Goal: Task Accomplishment & Management: Use online tool/utility

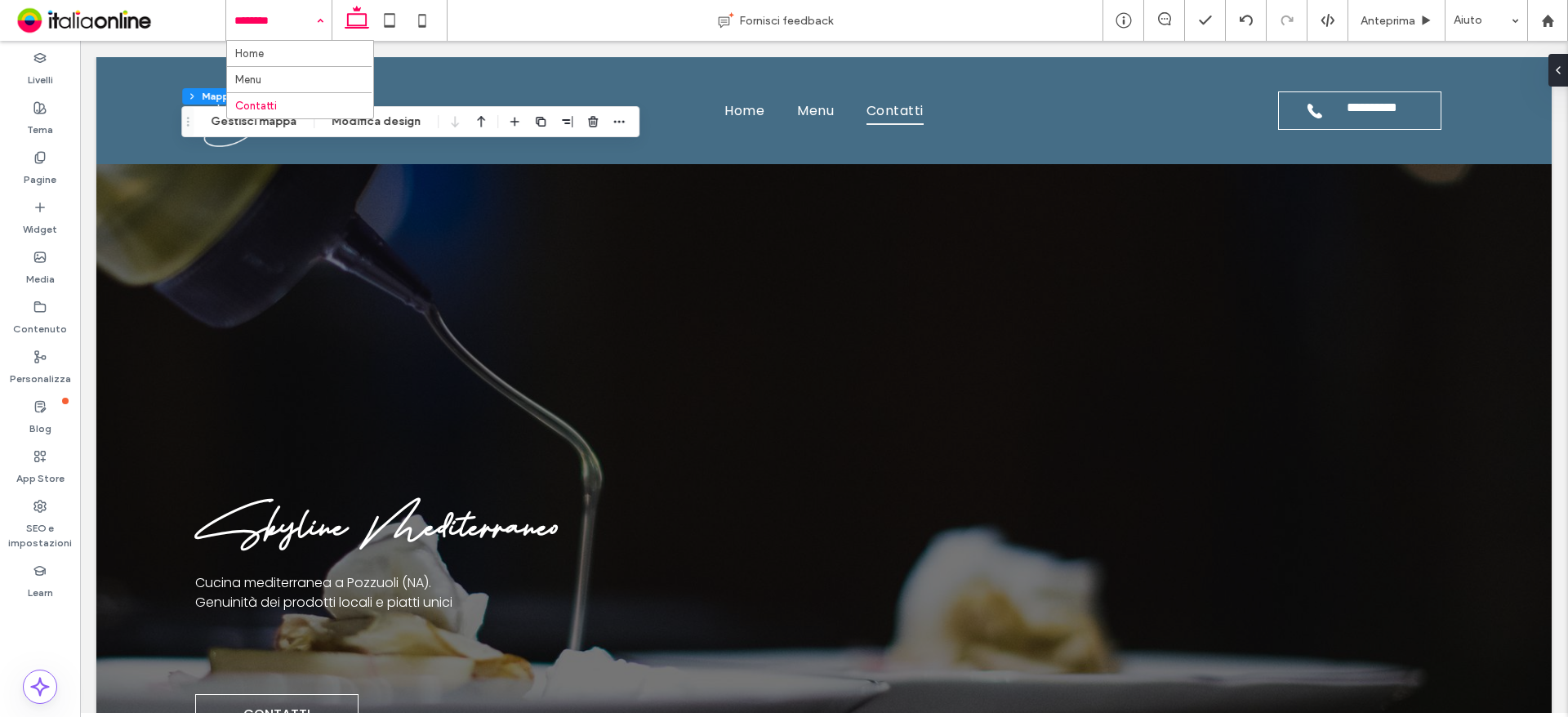
scroll to position [3057, 0]
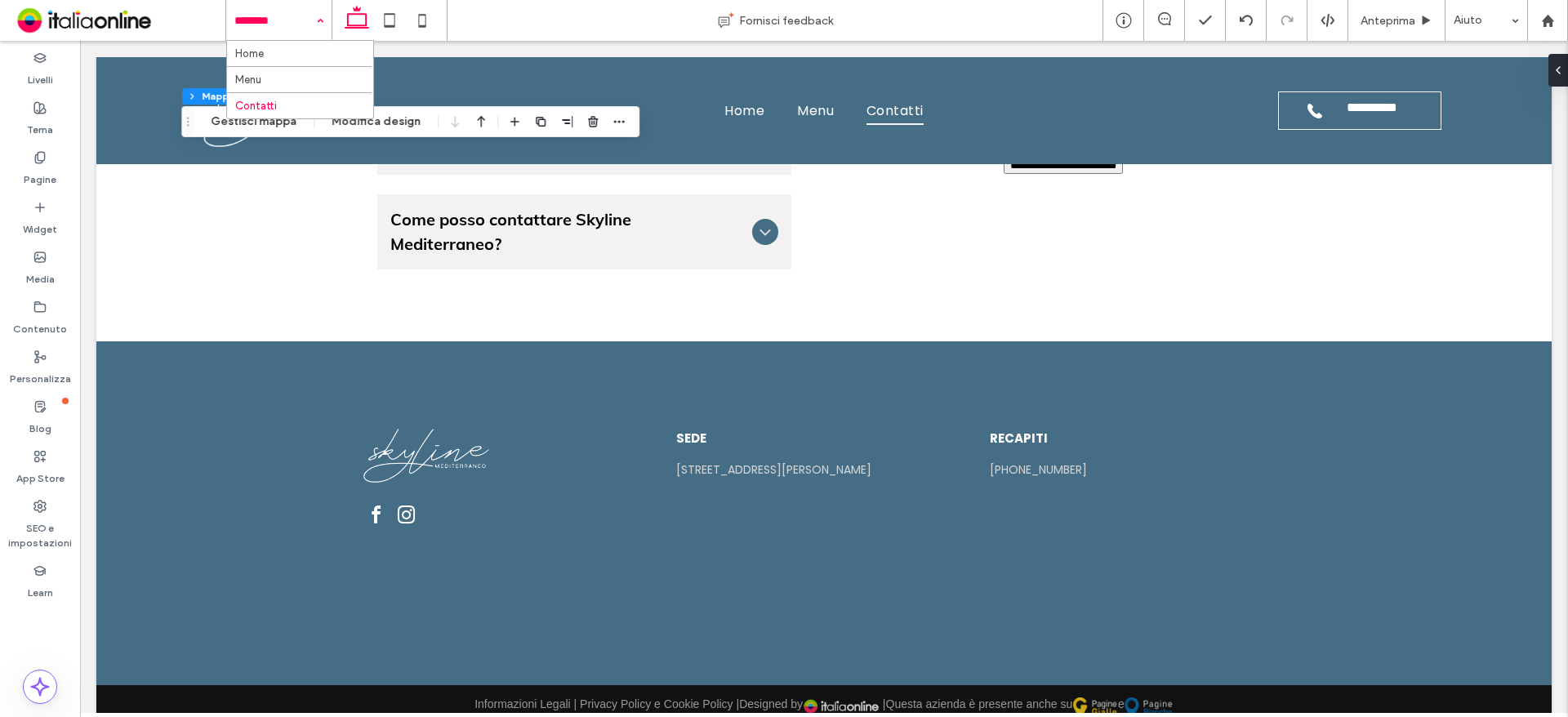
drag, startPoint x: 242, startPoint y: 20, endPoint x: 481, endPoint y: 34, distance: 239.4
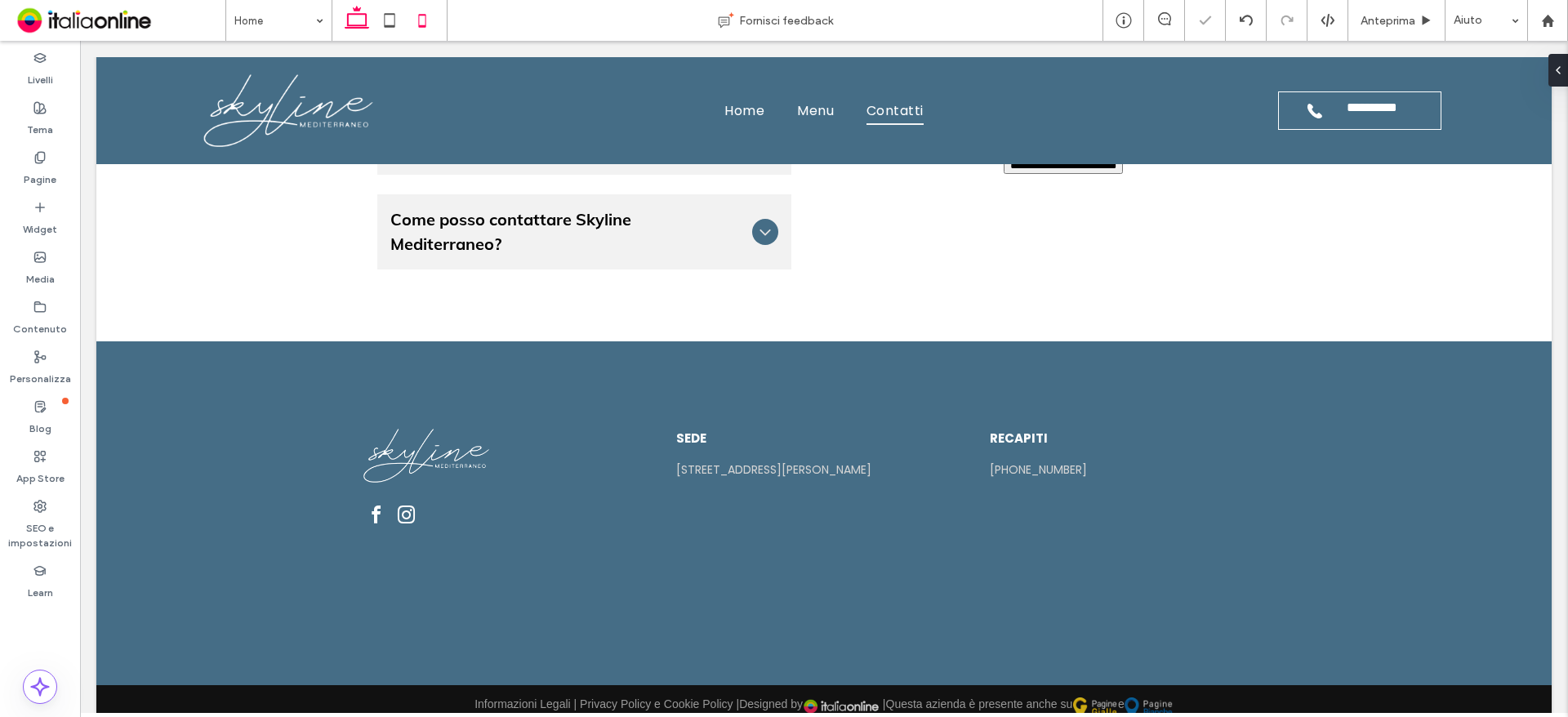
click at [426, 19] on icon at bounding box center [422, 20] width 32 height 32
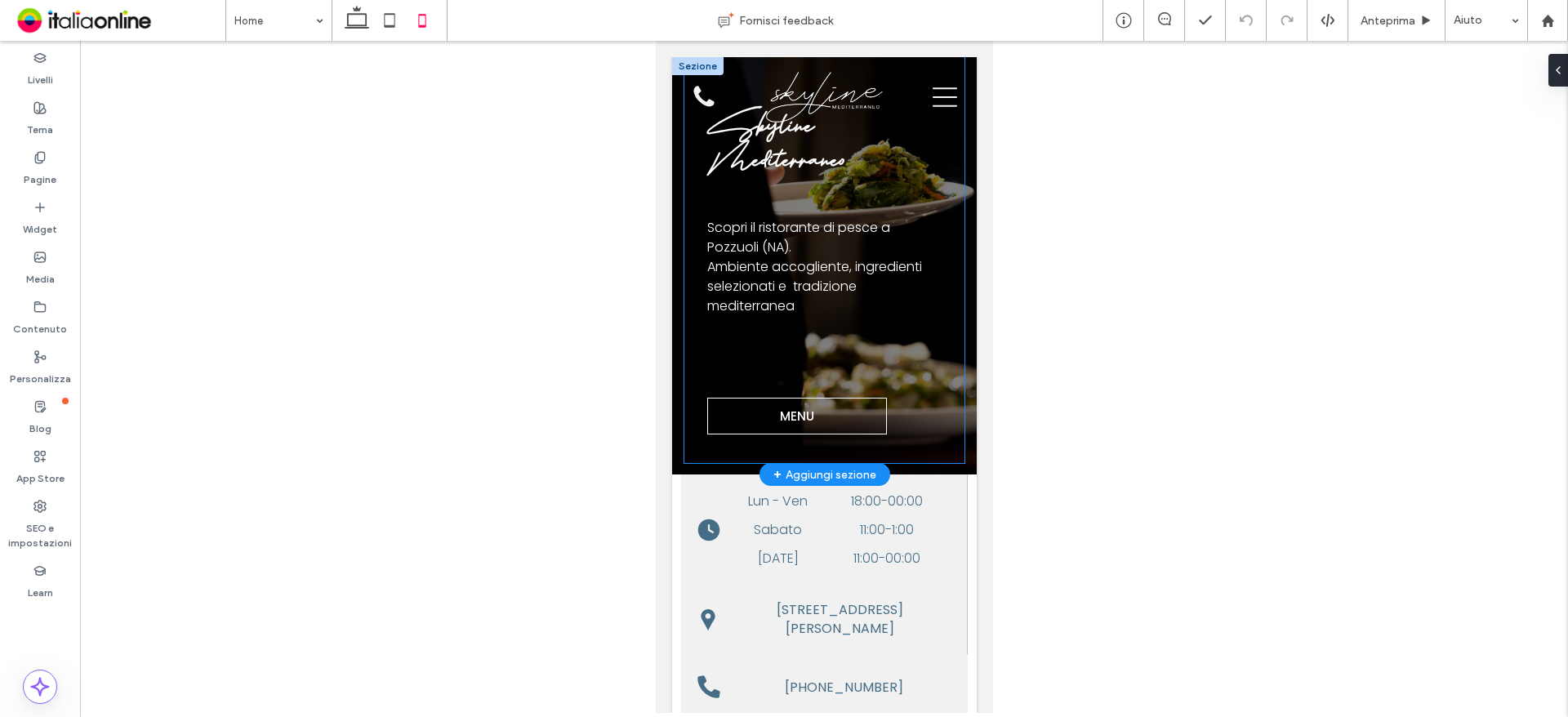
click at [701, 369] on div "Skyline Mediterraneo Scopri il ristorante di pesce a Pozzuoli (NA). Ambiente ac…" at bounding box center [824, 260] width 280 height 406
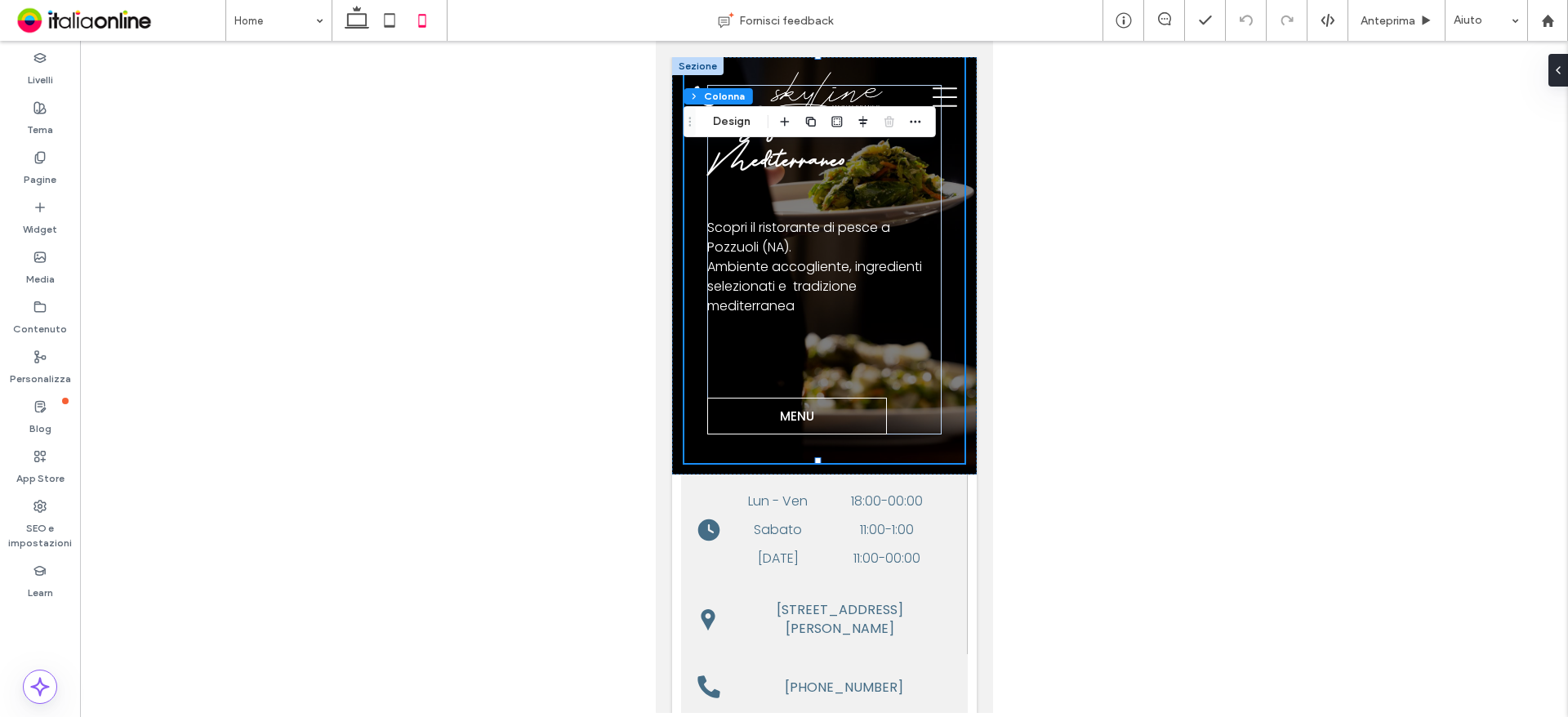
drag, startPoint x: 728, startPoint y: 122, endPoint x: 1366, endPoint y: 209, distance: 643.9
click at [728, 122] on button "Design" at bounding box center [732, 121] width 59 height 20
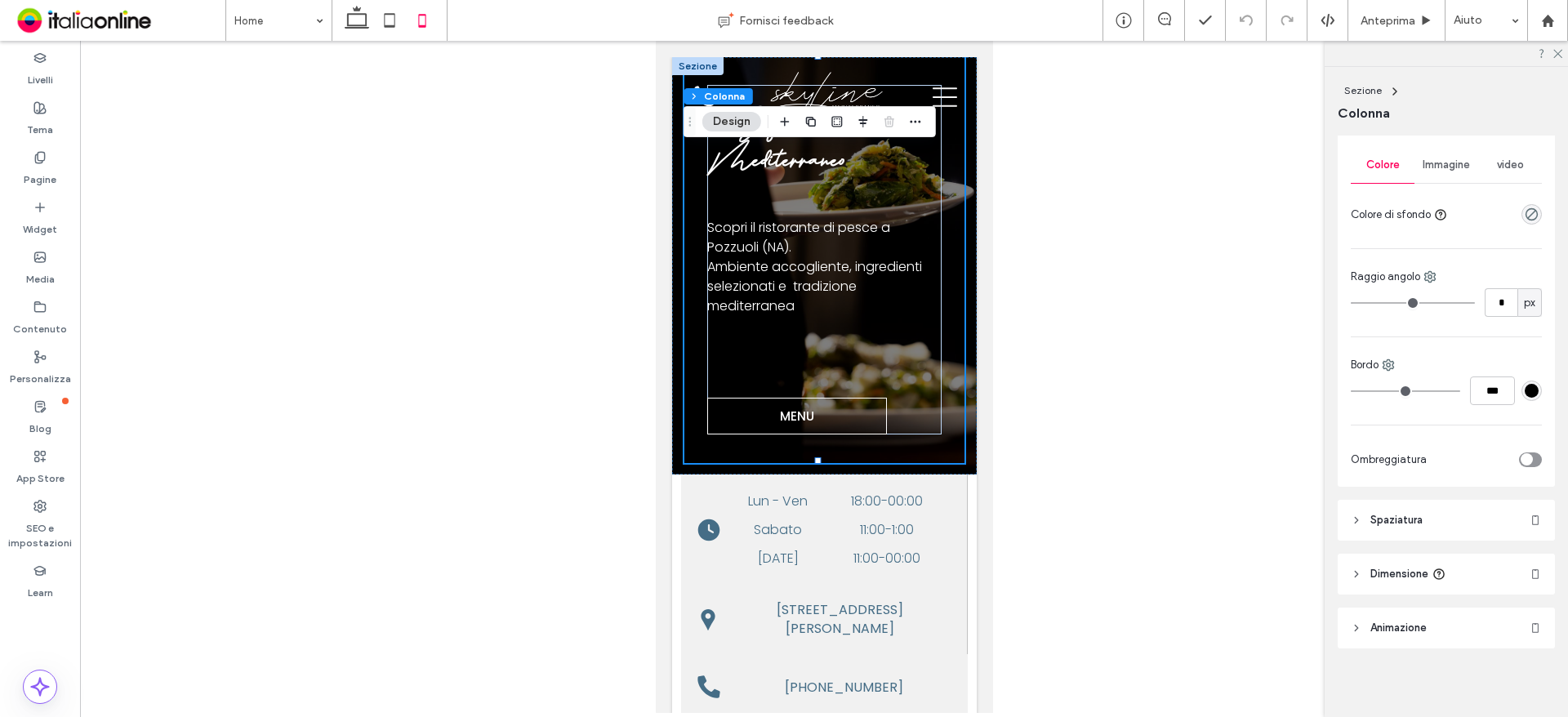
scroll to position [312, 0]
click at [1418, 518] on span "Spaziatura" at bounding box center [1397, 516] width 52 height 16
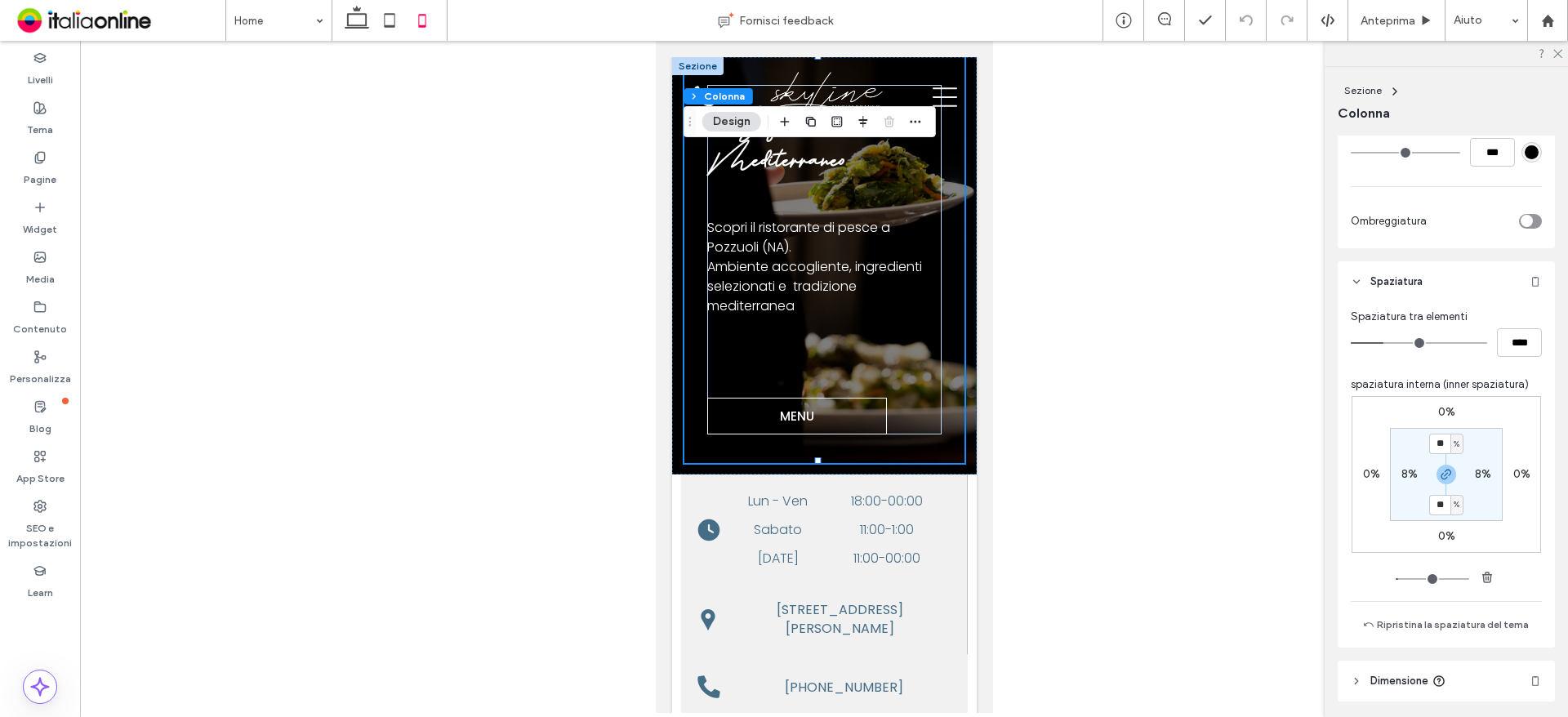
scroll to position [558, 0]
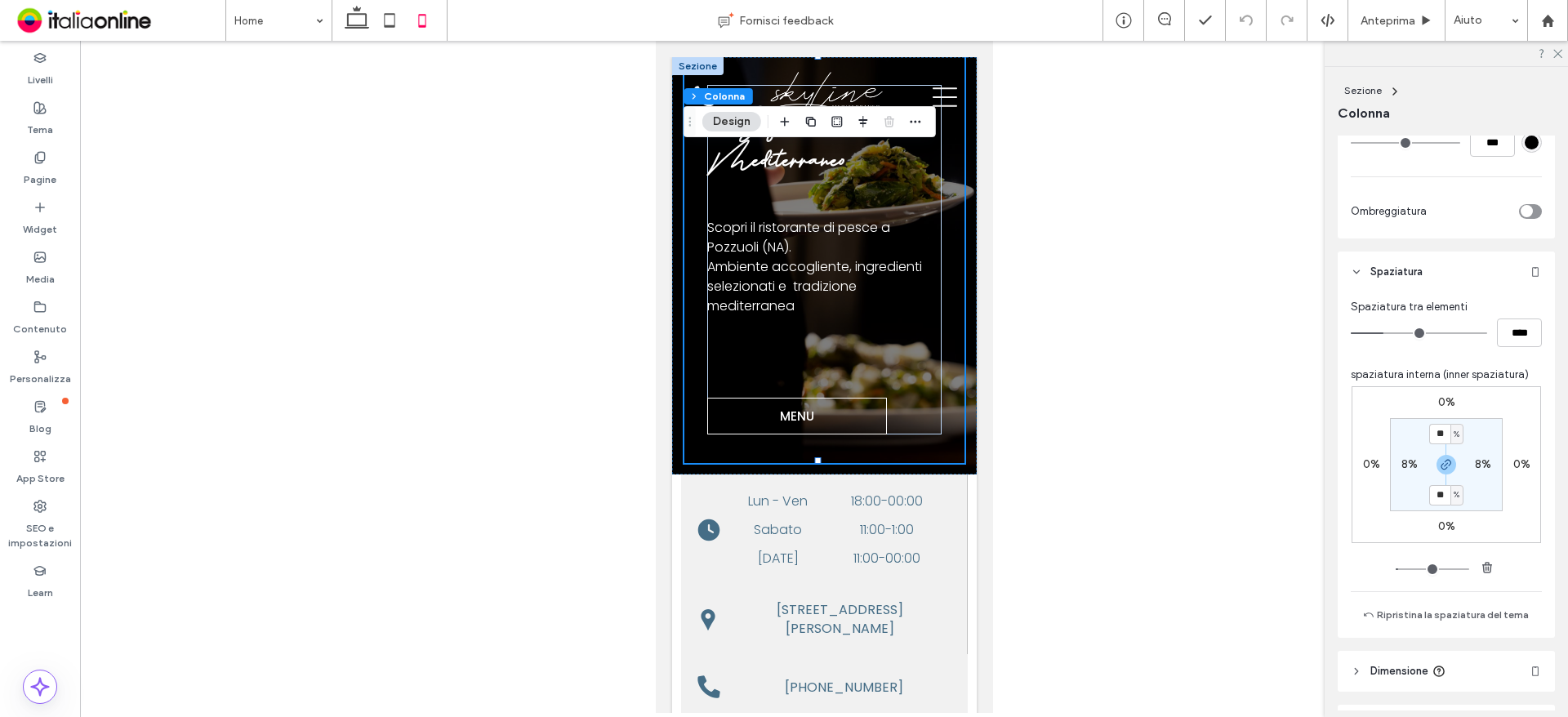
drag, startPoint x: 1440, startPoint y: 402, endPoint x: 1440, endPoint y: 415, distance: 13.0
click at [1440, 402] on label "0%" at bounding box center [1447, 402] width 17 height 14
type input "*"
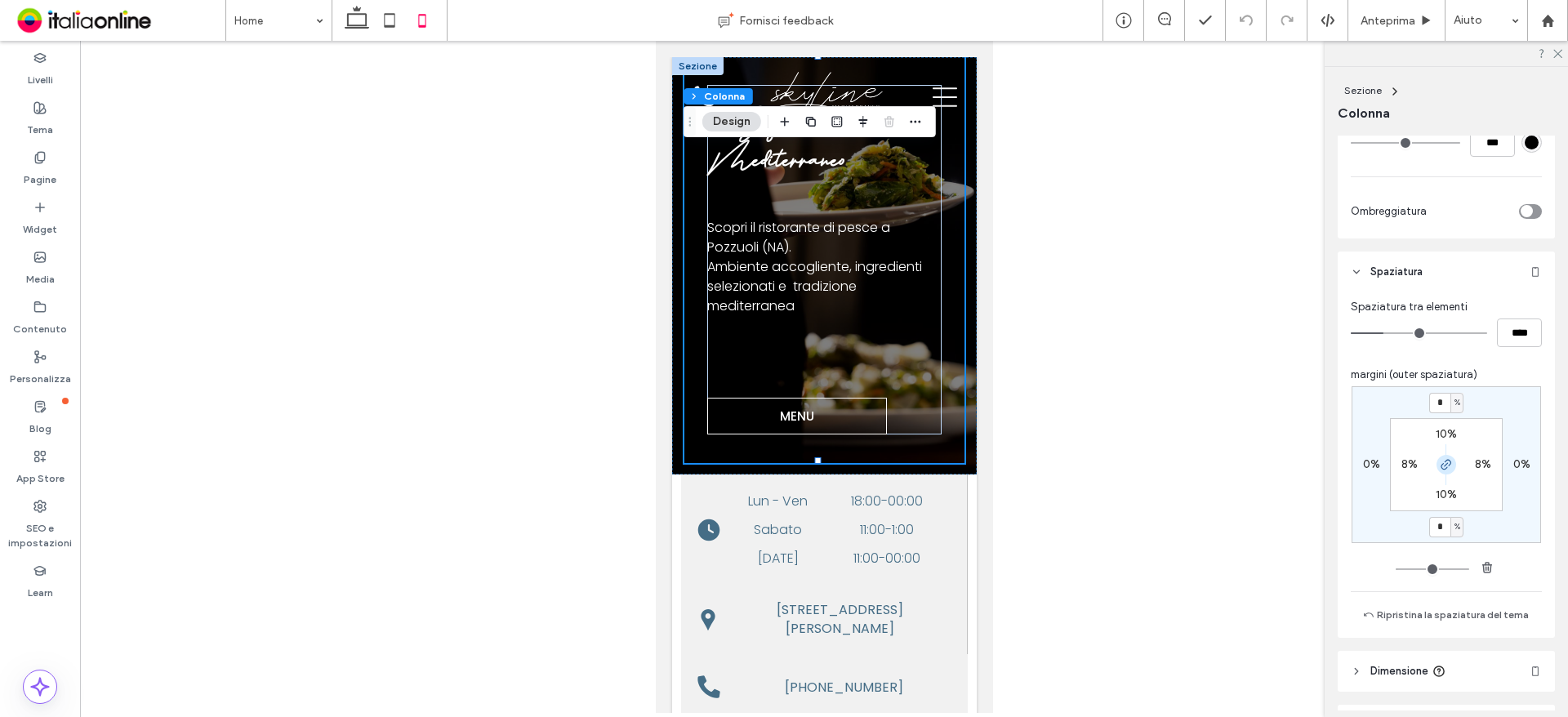
click at [1441, 466] on use "button" at bounding box center [1446, 465] width 10 height 10
click at [944, 362] on div "Skyline Mediterraneo Scopri il ristorante di pesce a Pozzuoli (NA). Ambiente ac…" at bounding box center [824, 260] width 280 height 406
click at [922, 358] on div "Skyline Mediterraneo Scopri il ristorante di pesce a Pozzuoli (NA). Ambiente ac…" at bounding box center [823, 259] width 233 height 349
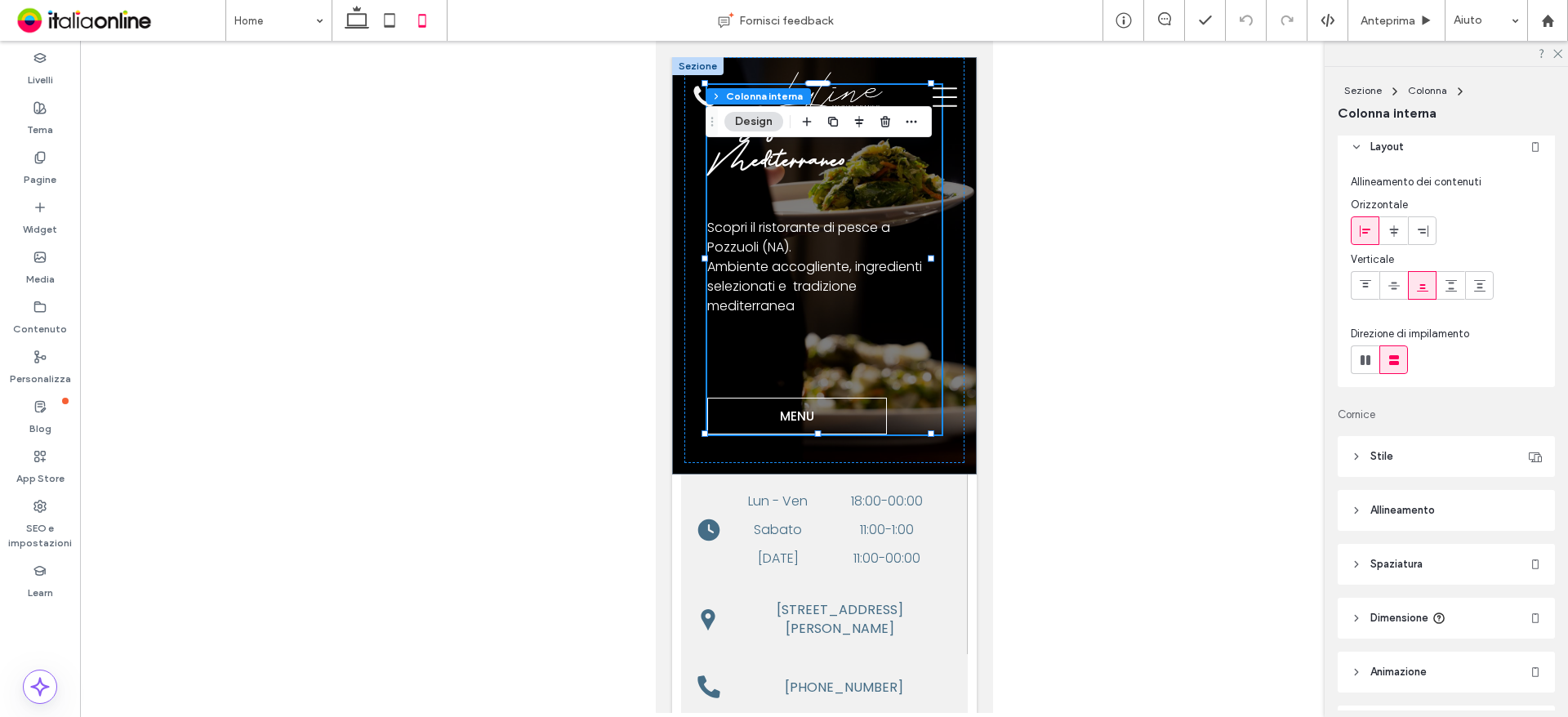
scroll to position [0, 0]
click at [1407, 569] on span "Spaziatura" at bounding box center [1397, 572] width 52 height 16
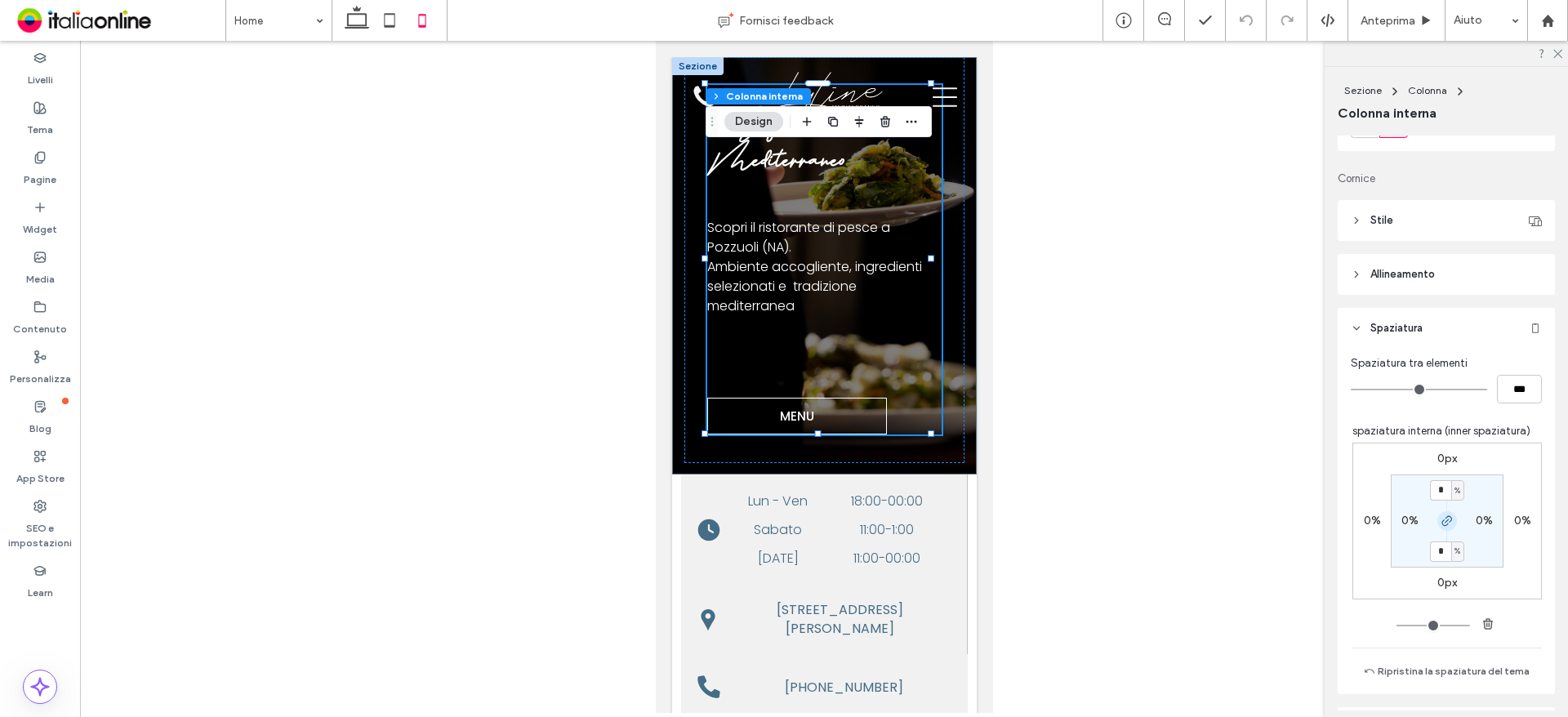
click at [1440, 523] on icon "button" at bounding box center [1447, 521] width 13 height 13
click at [1441, 459] on label "0px" at bounding box center [1447, 458] width 20 height 14
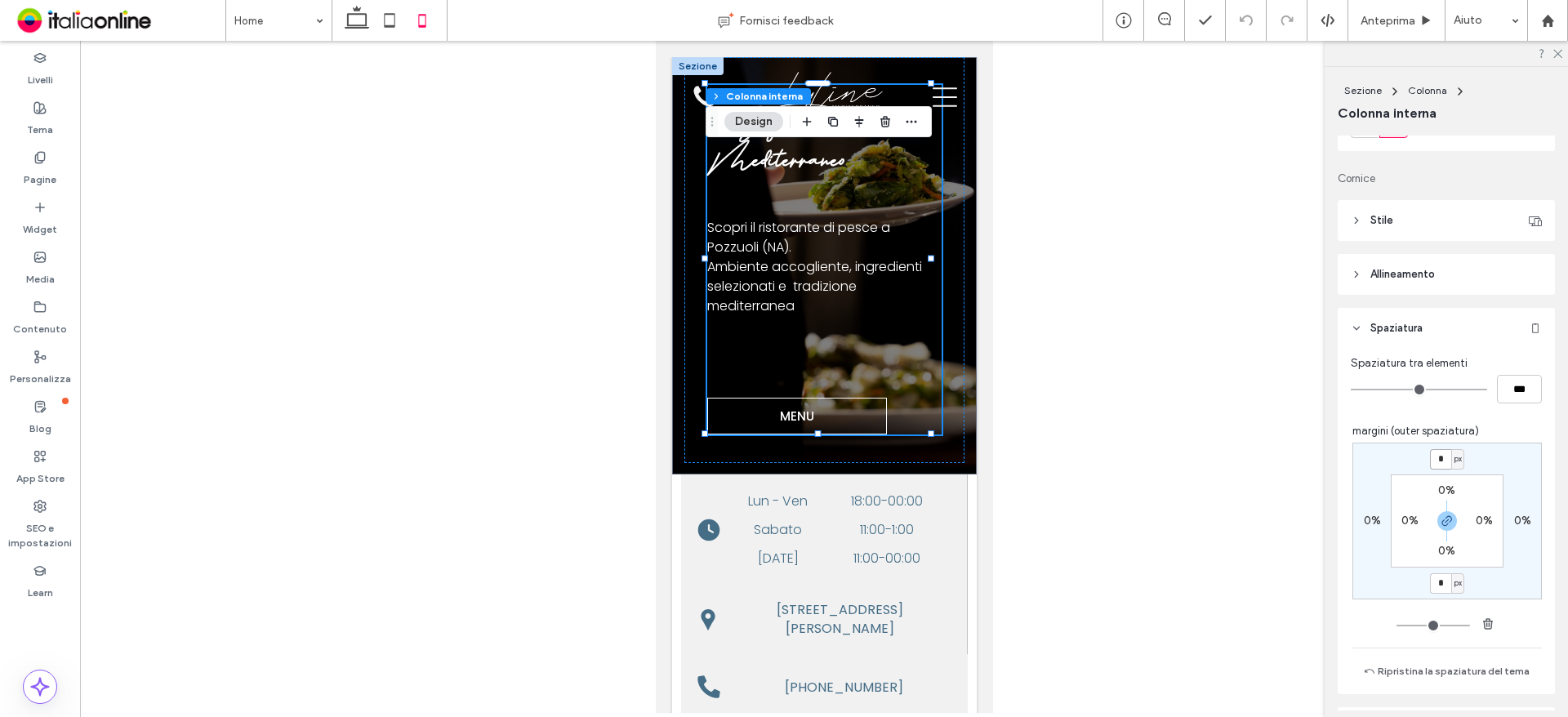
drag, startPoint x: 1441, startPoint y: 458, endPoint x: 1438, endPoint y: 471, distance: 13.3
click at [1441, 458] on input "*" at bounding box center [1440, 459] width 21 height 20
click at [1440, 521] on icon "button" at bounding box center [1447, 521] width 13 height 13
click at [1437, 467] on input "*" at bounding box center [1440, 459] width 21 height 20
type input "*"
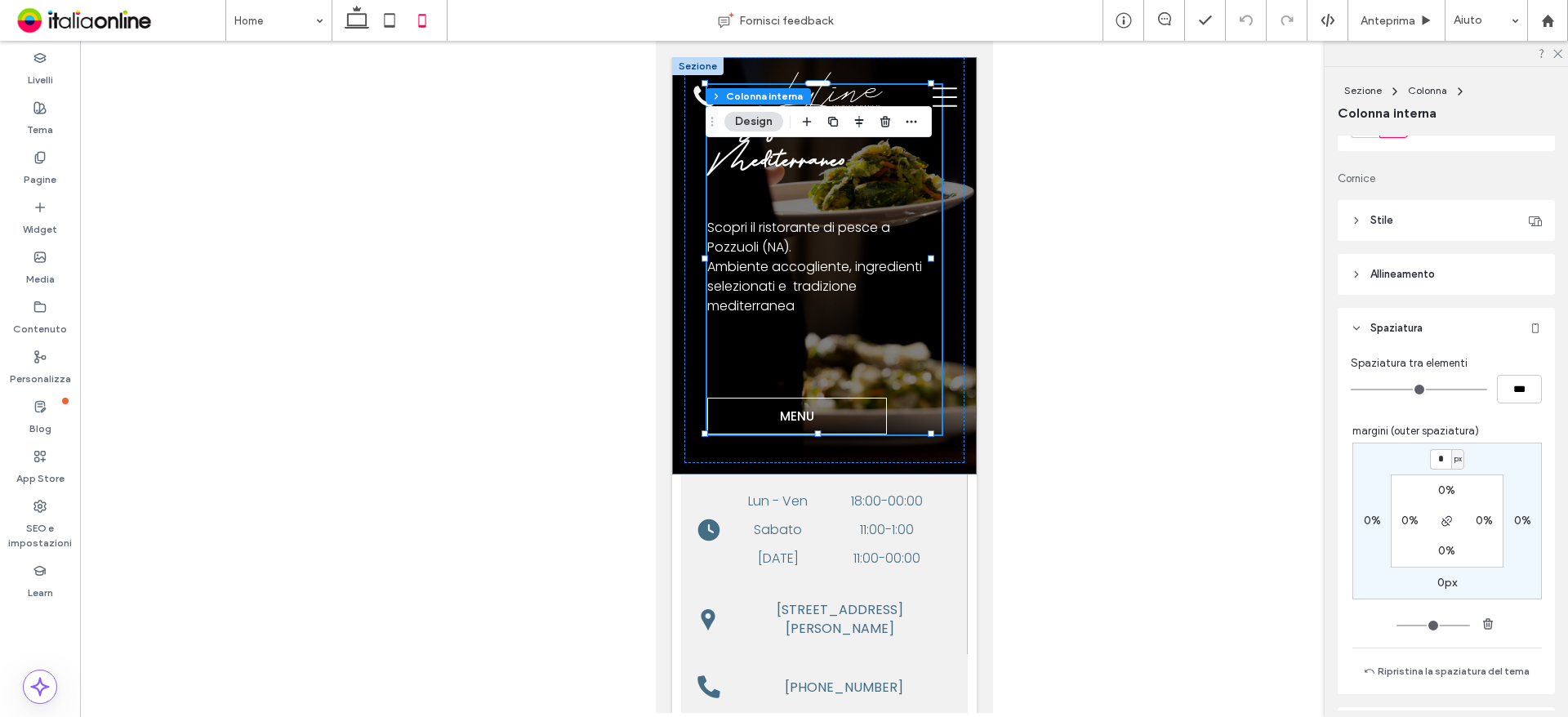
type input "**"
type input "*"
type input "**"
click at [1475, 469] on div "* px 0% 0px 0% 0% 0% 0% 0%" at bounding box center [1447, 521] width 190 height 157
click at [1435, 456] on input "*" at bounding box center [1440, 459] width 21 height 20
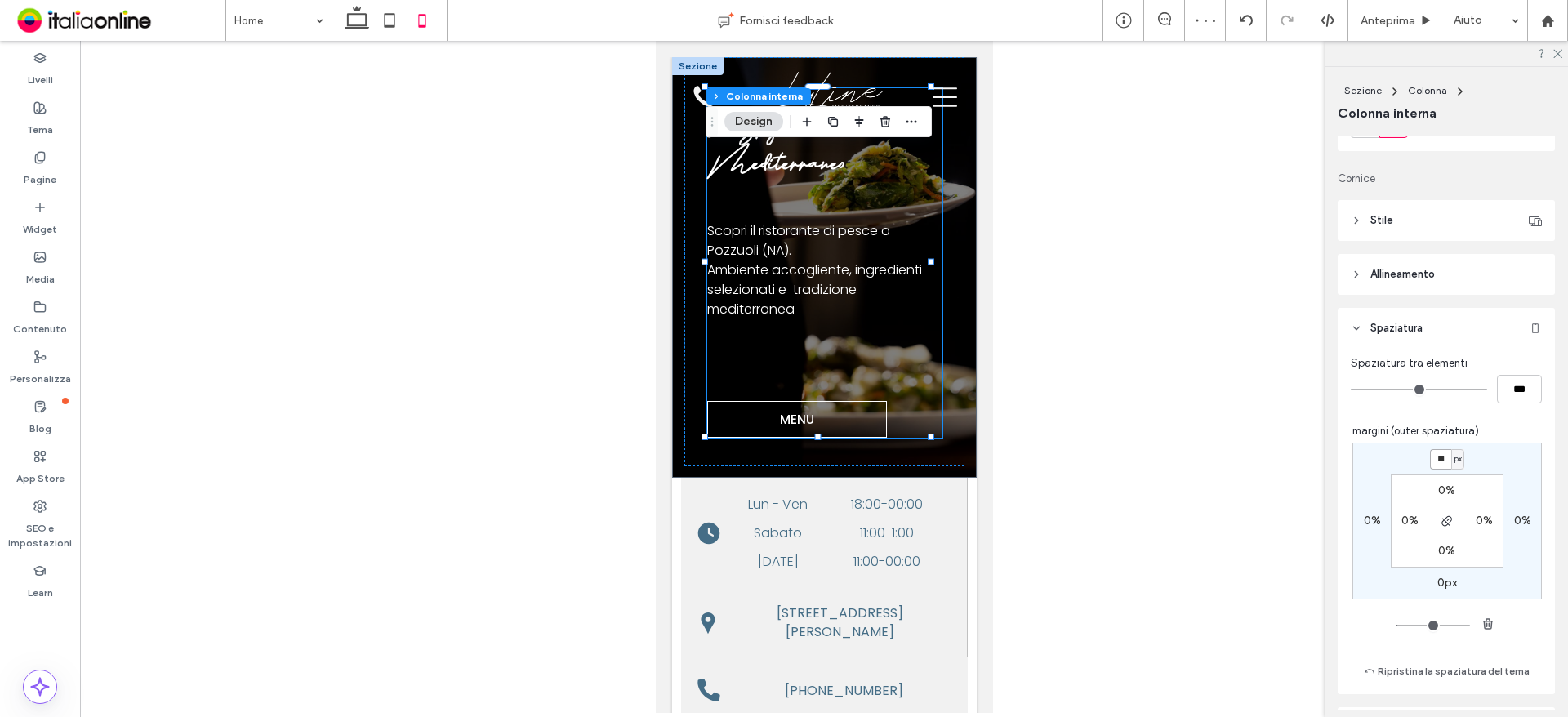
type input "**"
click at [1483, 467] on div "** px 0% 0px 0% 0% 0% 0% 0%" at bounding box center [1447, 521] width 190 height 157
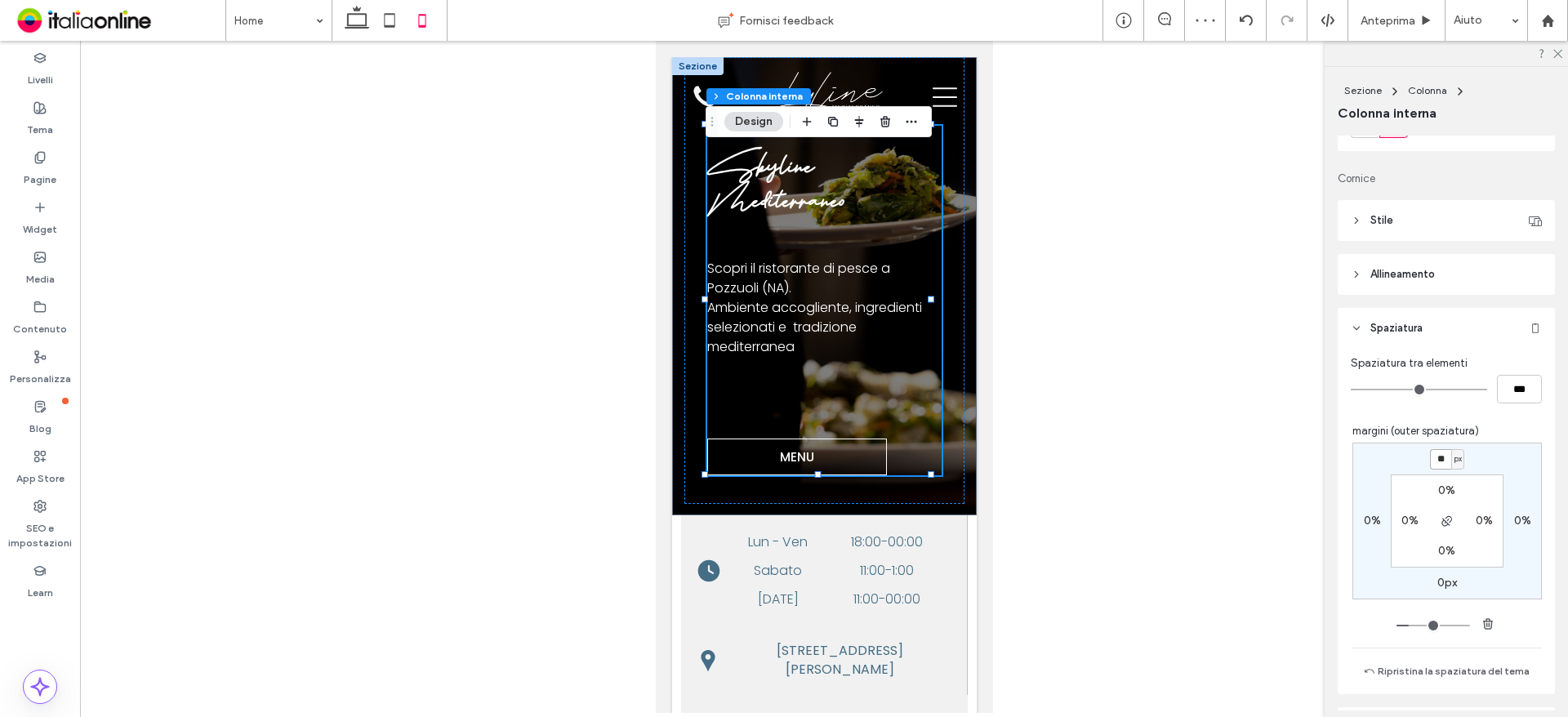
click at [1435, 461] on input "**" at bounding box center [1440, 459] width 21 height 20
type input "*"
type input "**"
type input "*"
click at [1476, 460] on div "* px 0% 0px 0% 0% 0% 0% 0%" at bounding box center [1447, 521] width 190 height 157
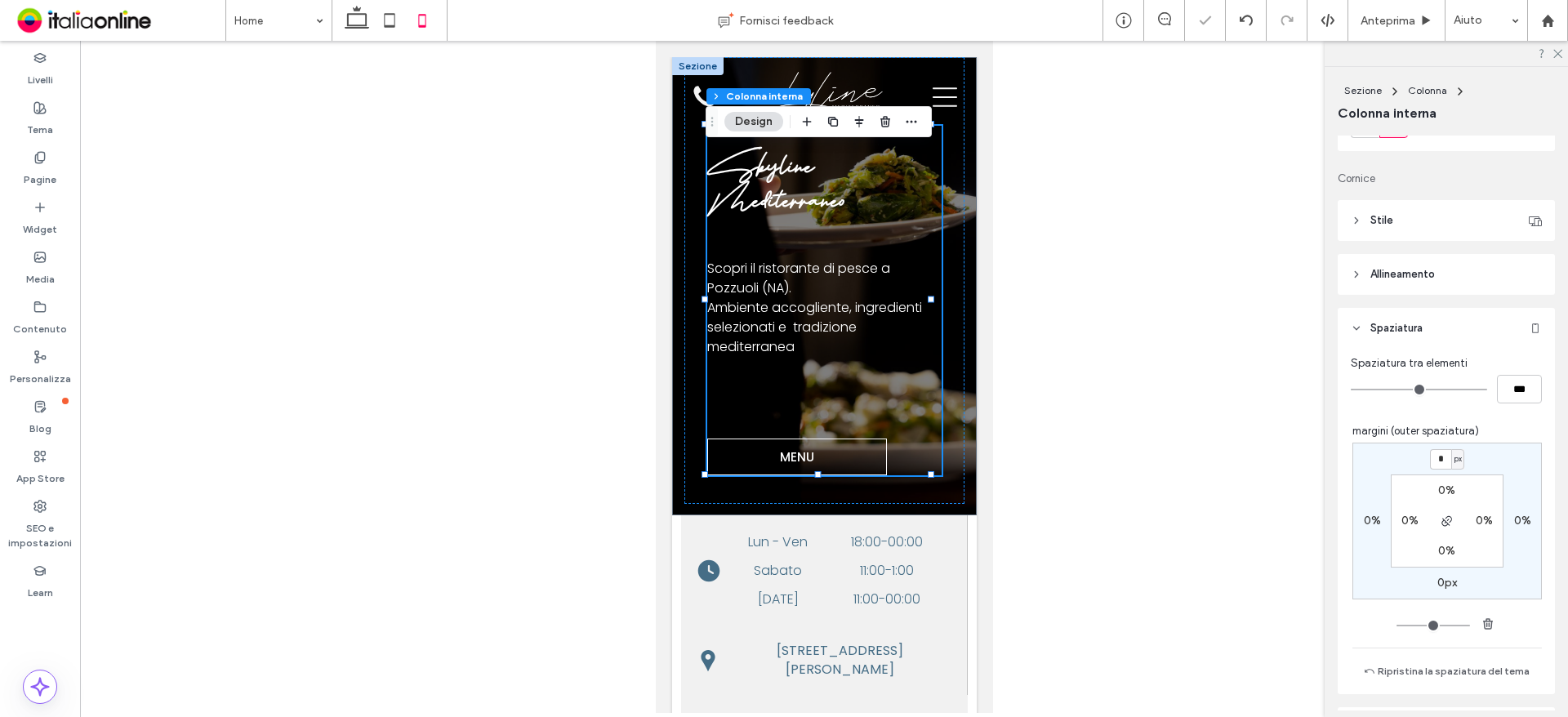
type input "**"
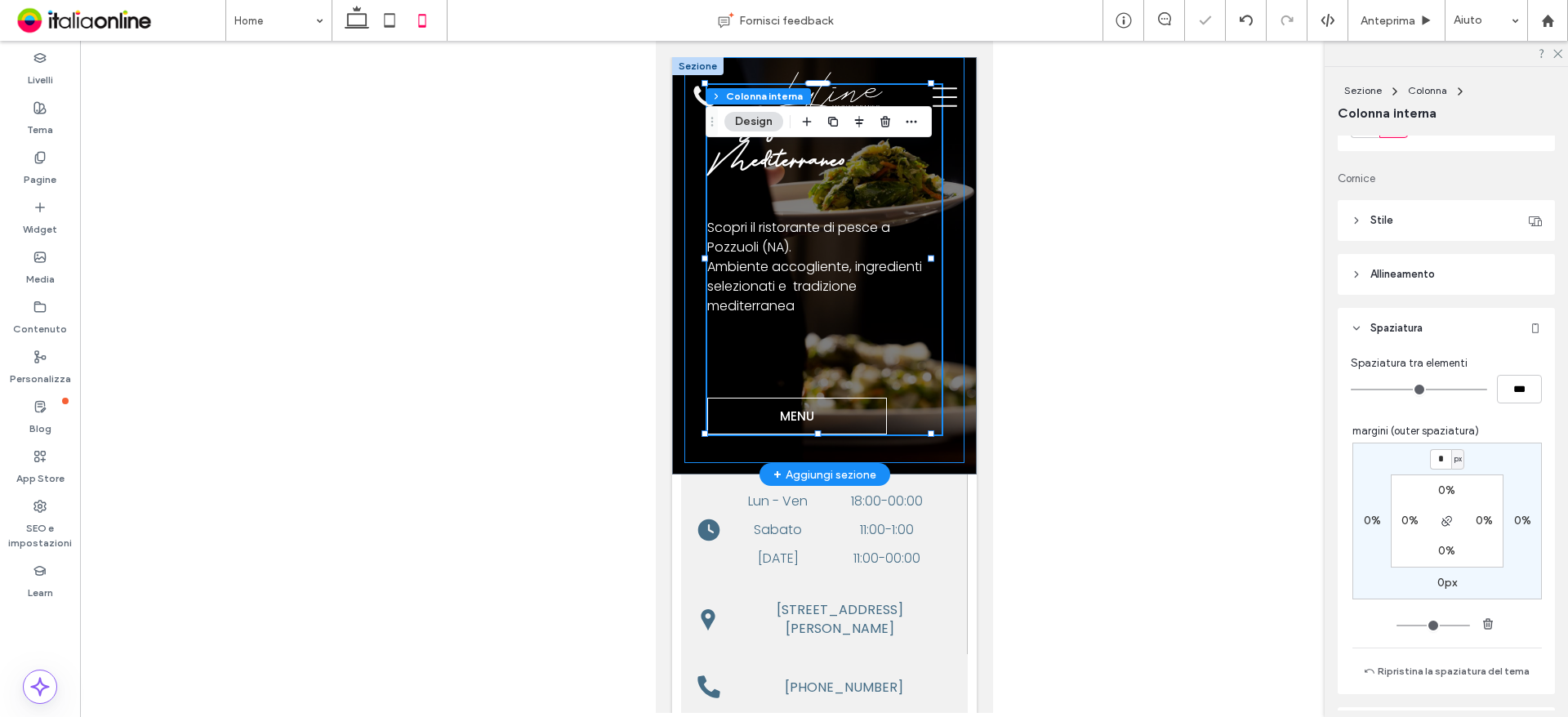
click at [939, 371] on div "Skyline Mediterraneo Scopri il ristorante di pesce a Pozzuoli (NA). Ambiente ac…" at bounding box center [824, 260] width 280 height 406
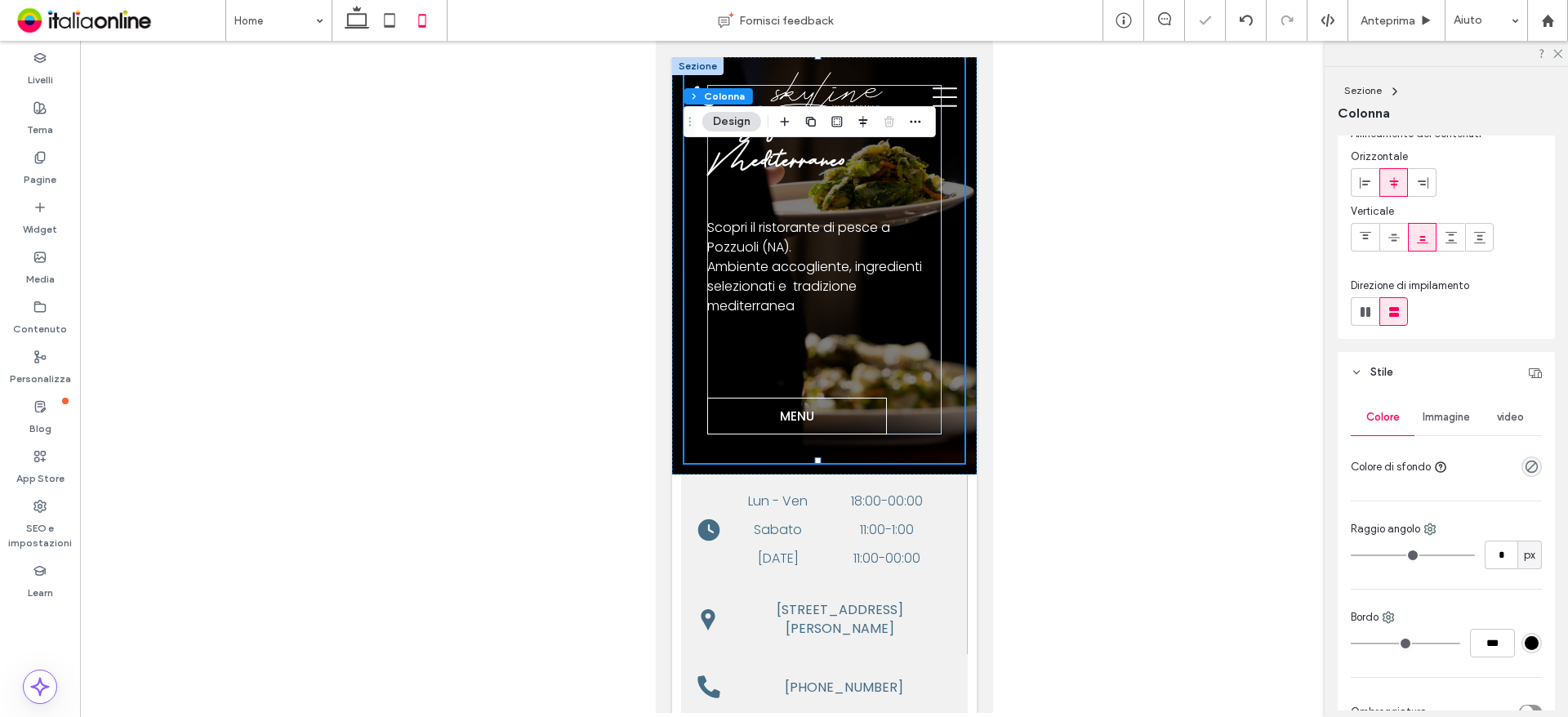
scroll to position [408, 0]
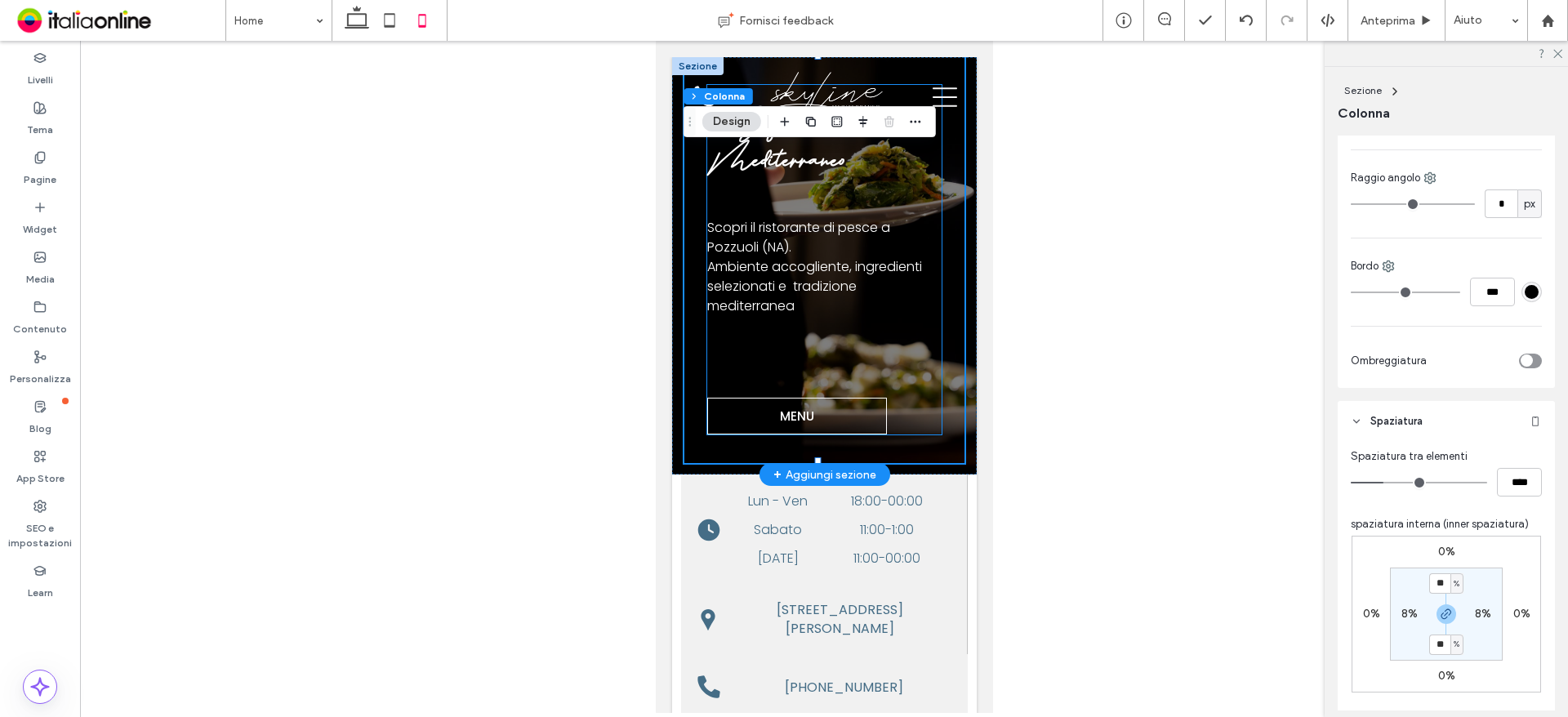
click at [906, 412] on div "Skyline Mediterraneo Scopri il ristorante di pesce a Pozzuoli (NA). Ambiente ac…" at bounding box center [823, 259] width 233 height 349
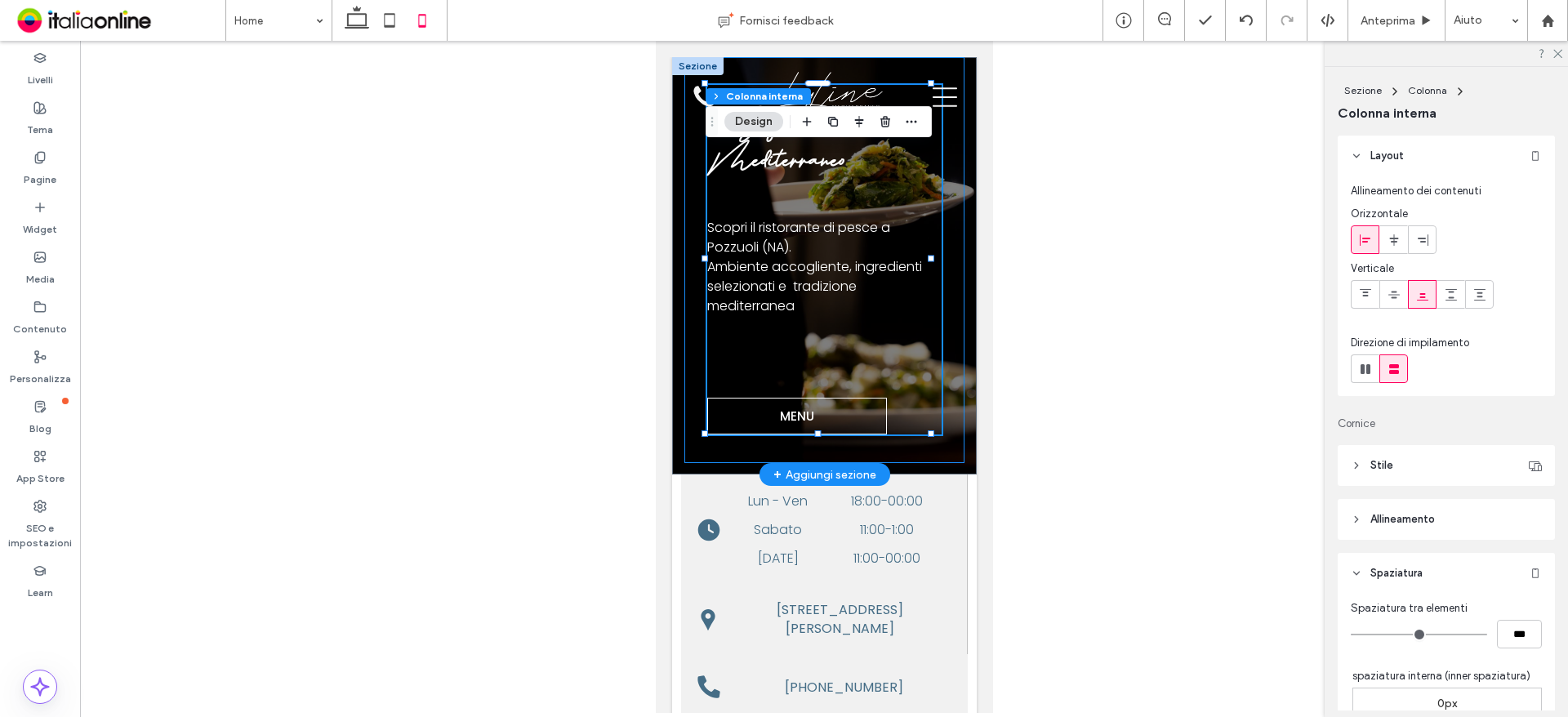
click at [944, 202] on div "Skyline Mediterraneo Scopri il ristorante di pesce a Pozzuoli (NA). Ambiente ac…" at bounding box center [824, 260] width 280 height 406
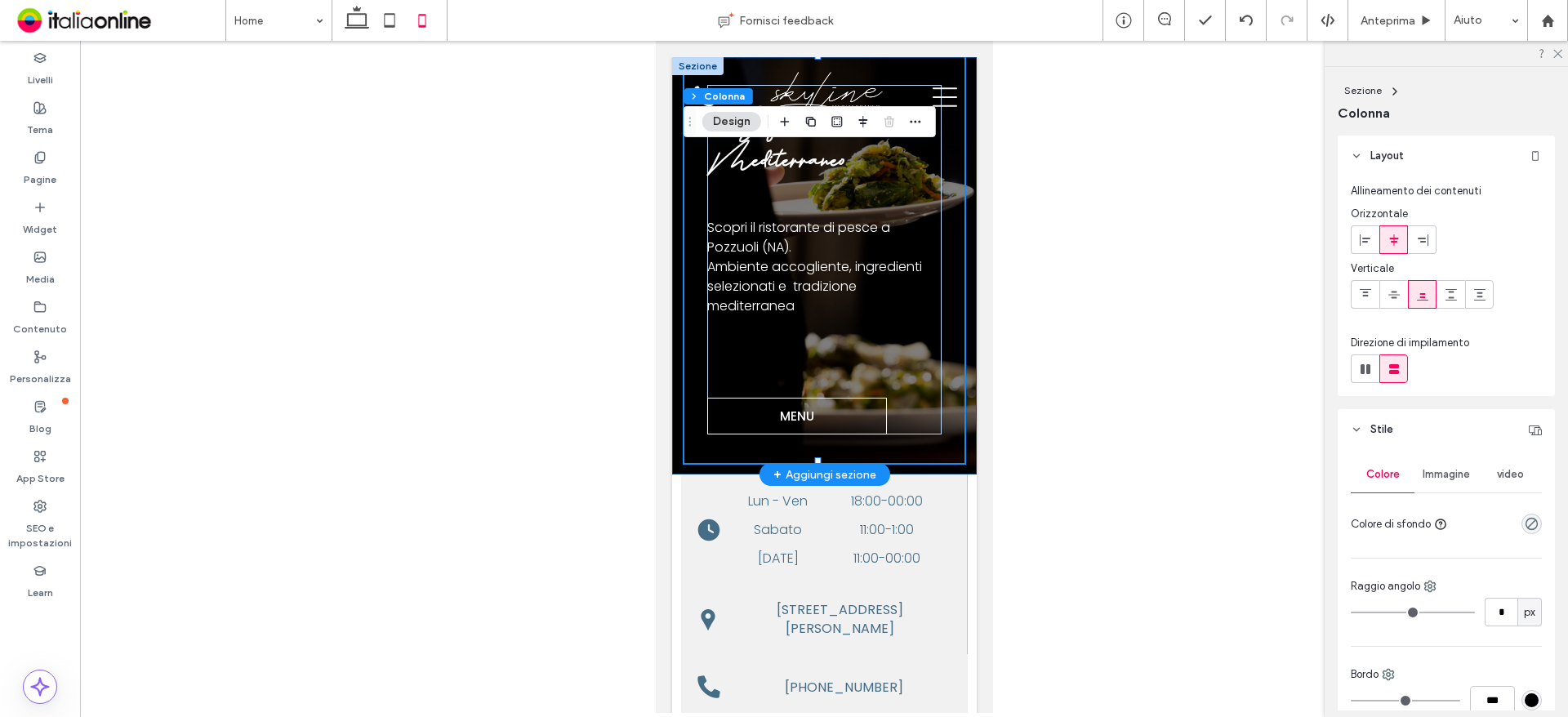
click at [959, 209] on div "Skyline Mediterraneo Scopri il ristorante di pesce a Pozzuoli (NA). Ambiente ac…" at bounding box center [824, 266] width 305 height 417
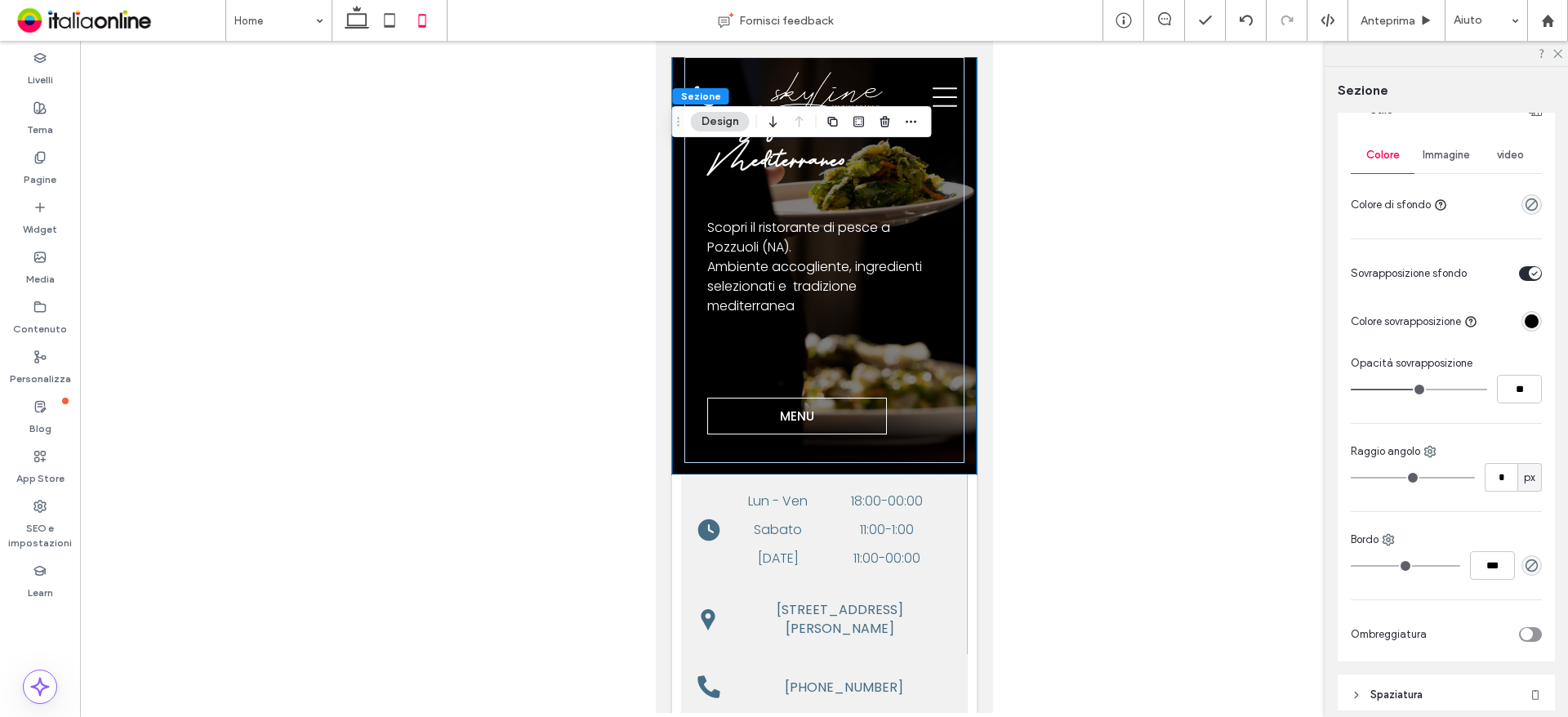
scroll to position [249, 0]
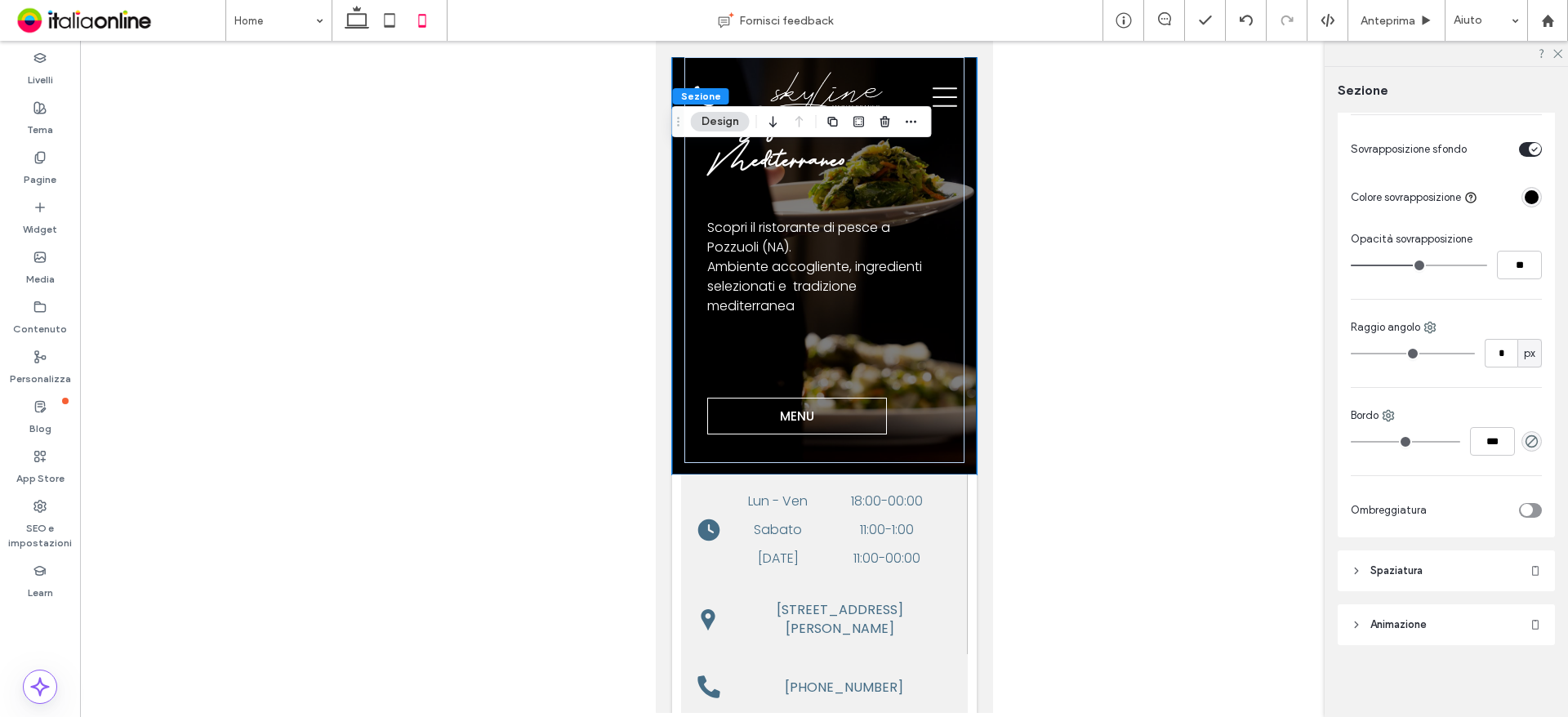
click at [1415, 578] on span "Spaziatura" at bounding box center [1397, 570] width 52 height 16
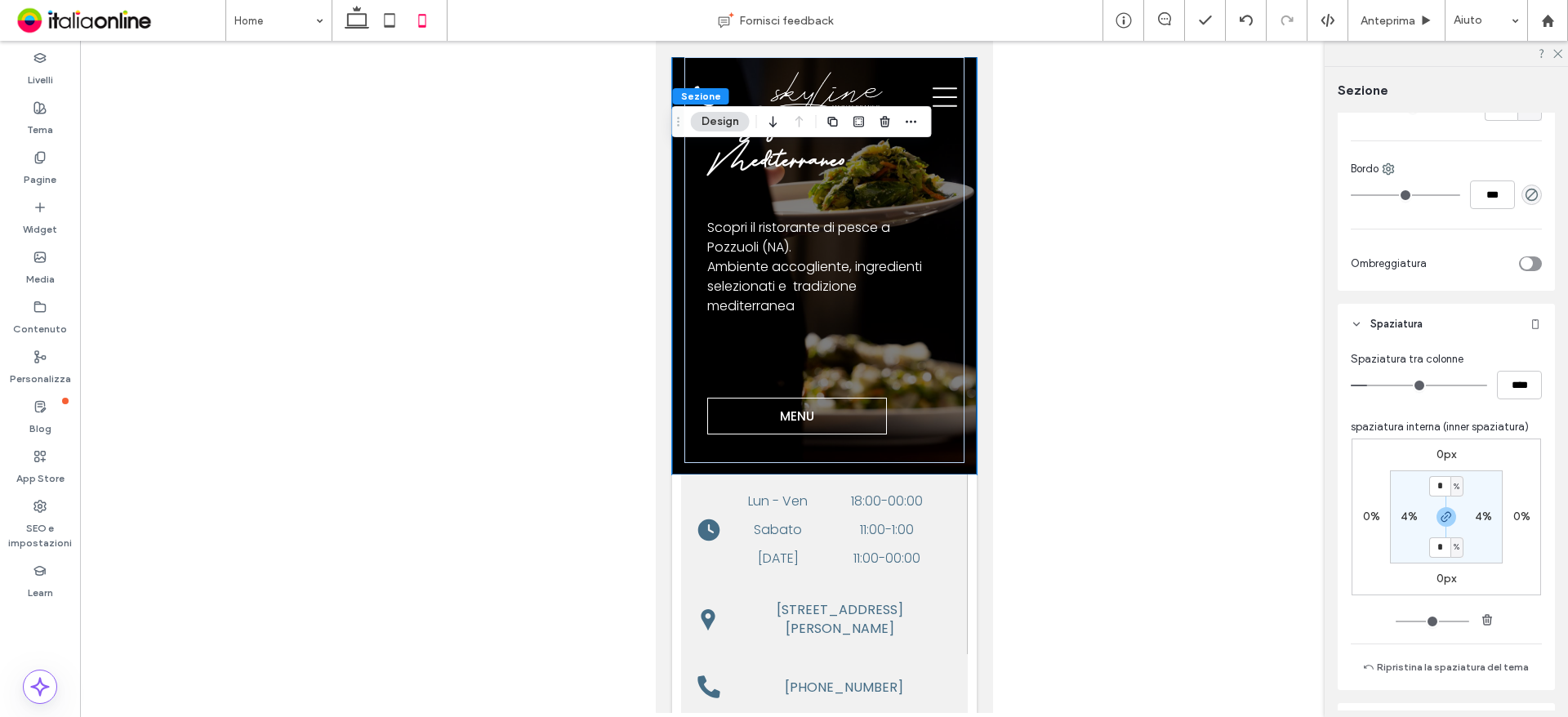
scroll to position [575, 0]
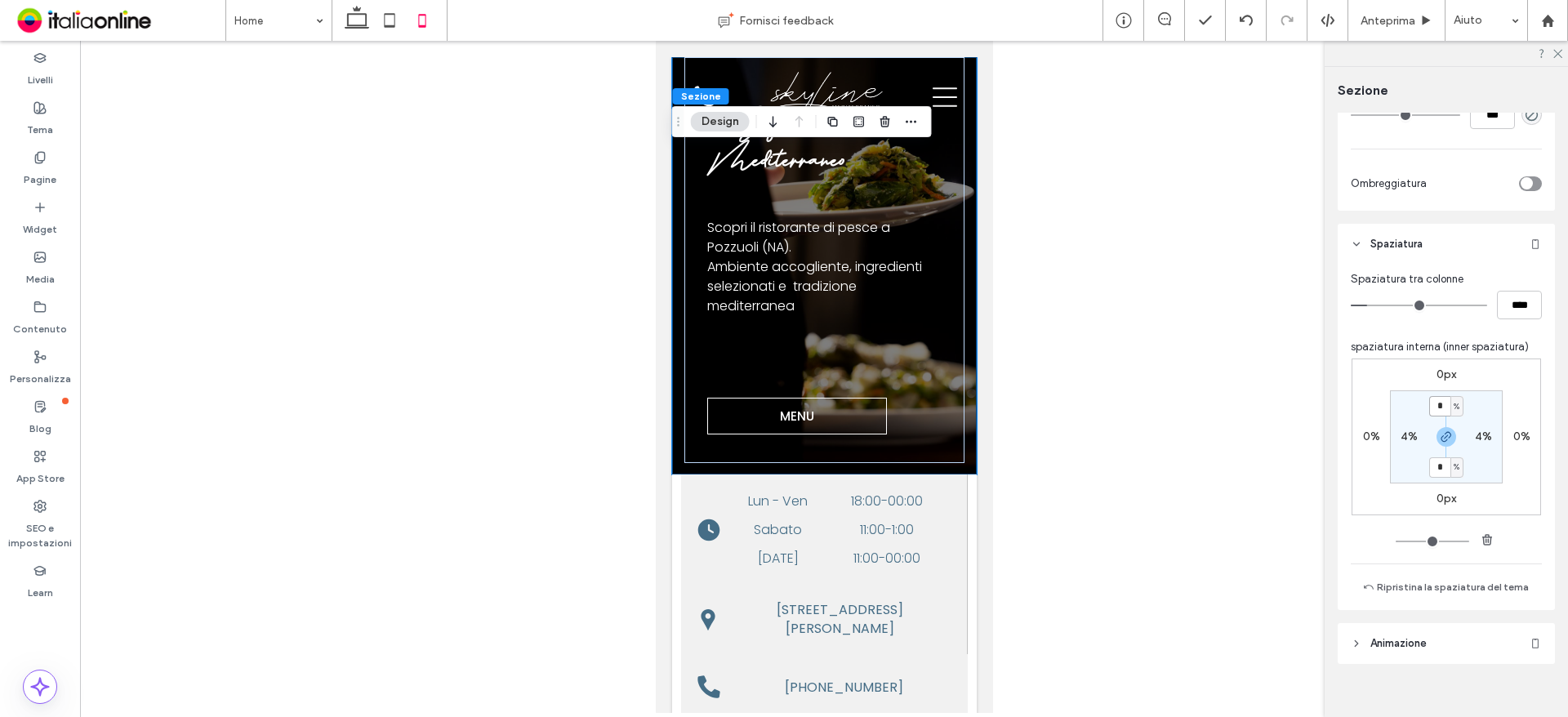
click at [1440, 408] on input "*" at bounding box center [1439, 406] width 21 height 20
type input "*"
click at [1480, 408] on section "* % 4% * % 4%" at bounding box center [1446, 437] width 112 height 93
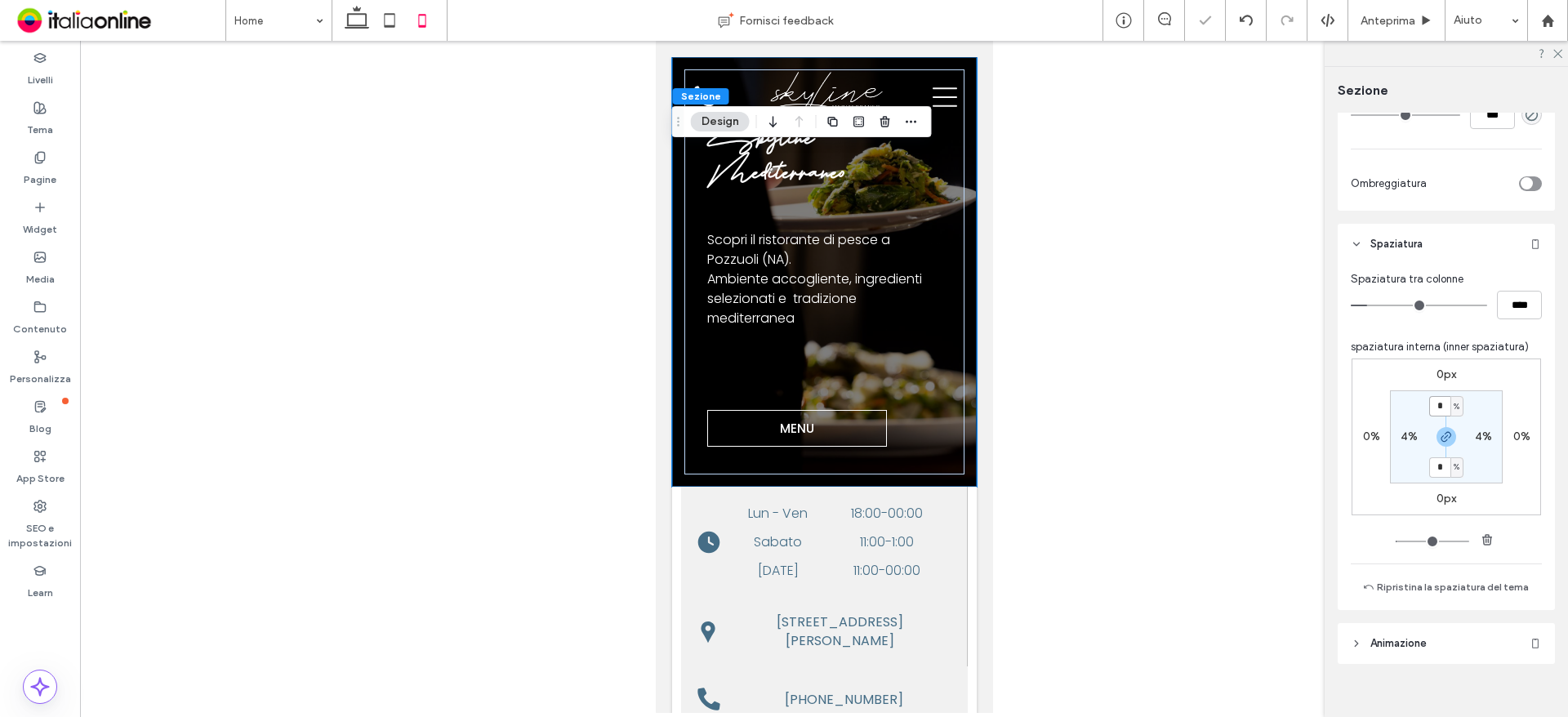
click at [1438, 410] on input "*" at bounding box center [1439, 406] width 21 height 20
type input "*"
click at [1486, 407] on section "* % 4% * % 4%" at bounding box center [1446, 437] width 112 height 93
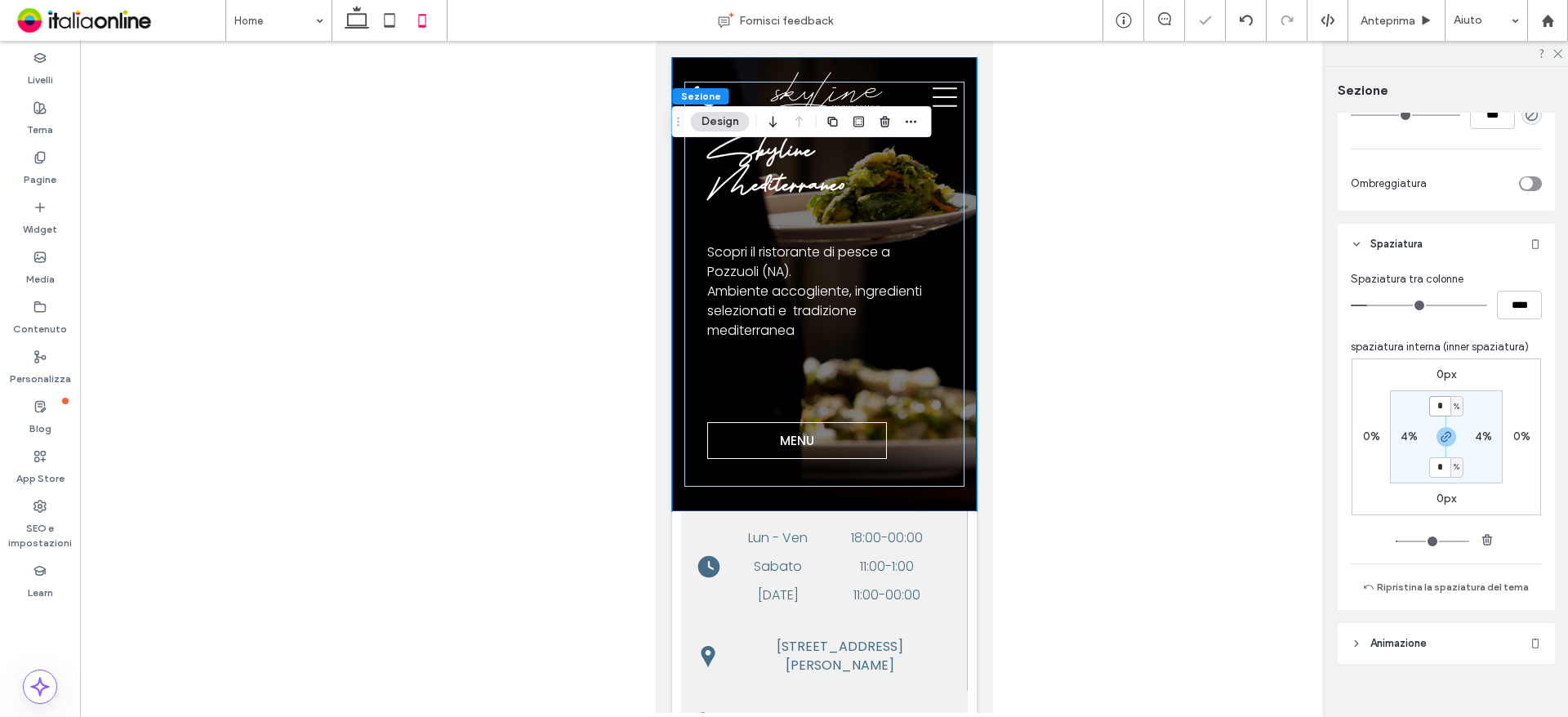
click at [1442, 404] on input "*" at bounding box center [1439, 406] width 21 height 20
type input "**"
click at [1481, 415] on section "** % 4% ** % 4%" at bounding box center [1446, 437] width 112 height 93
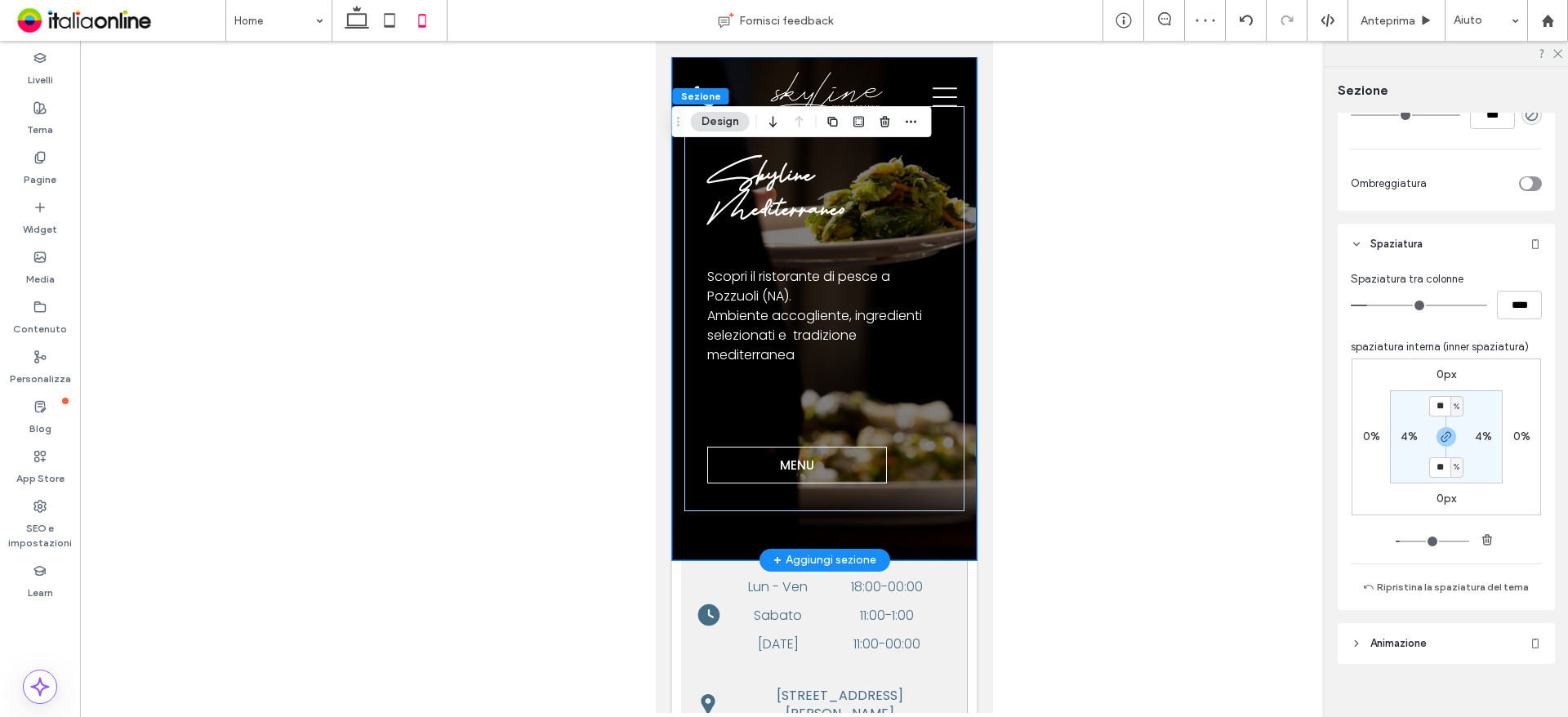
click at [678, 325] on div "Skyline Mediterraneo Scopri il ristorante di pesce a Pozzuoli (NA). Ambiente ac…" at bounding box center [824, 309] width 305 height 503
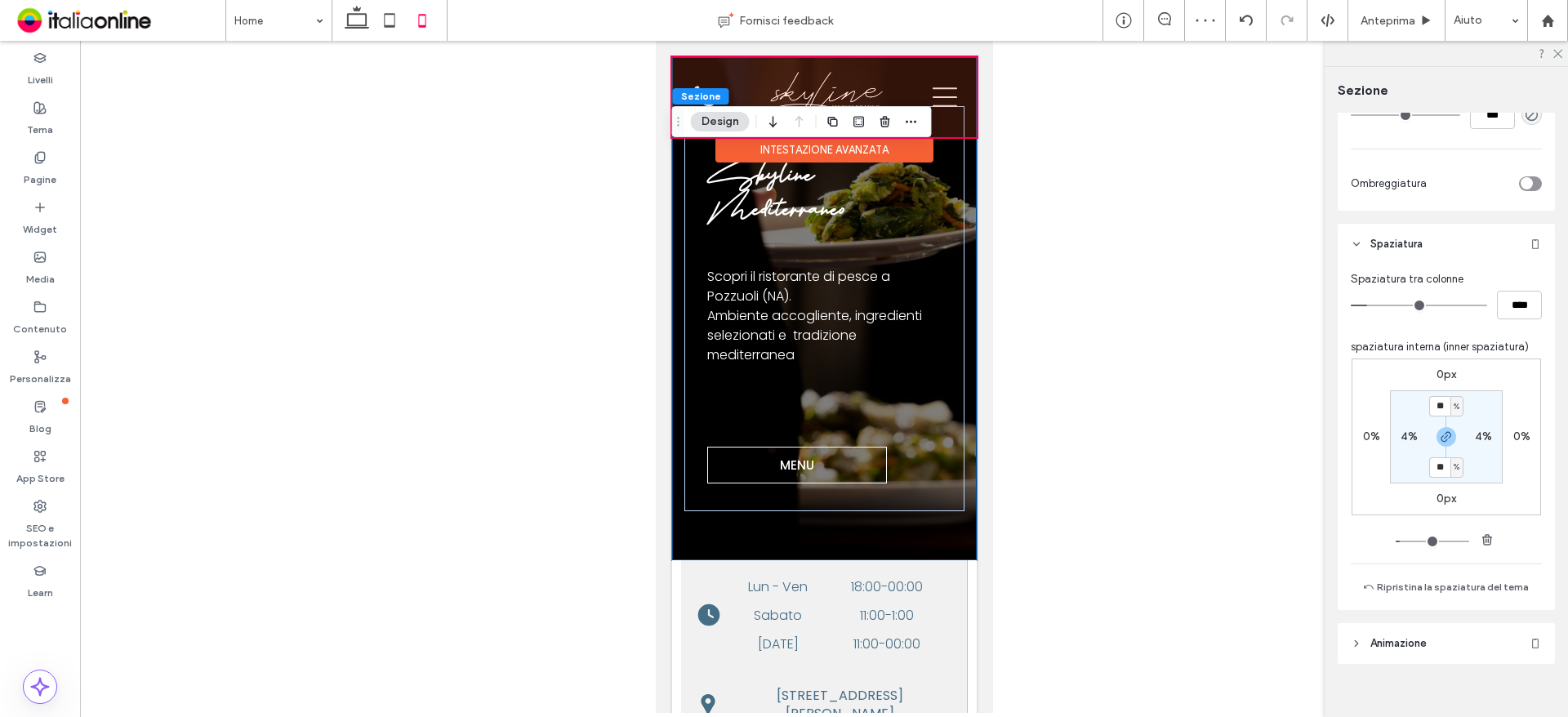
click at [936, 136] on div at bounding box center [824, 97] width 305 height 80
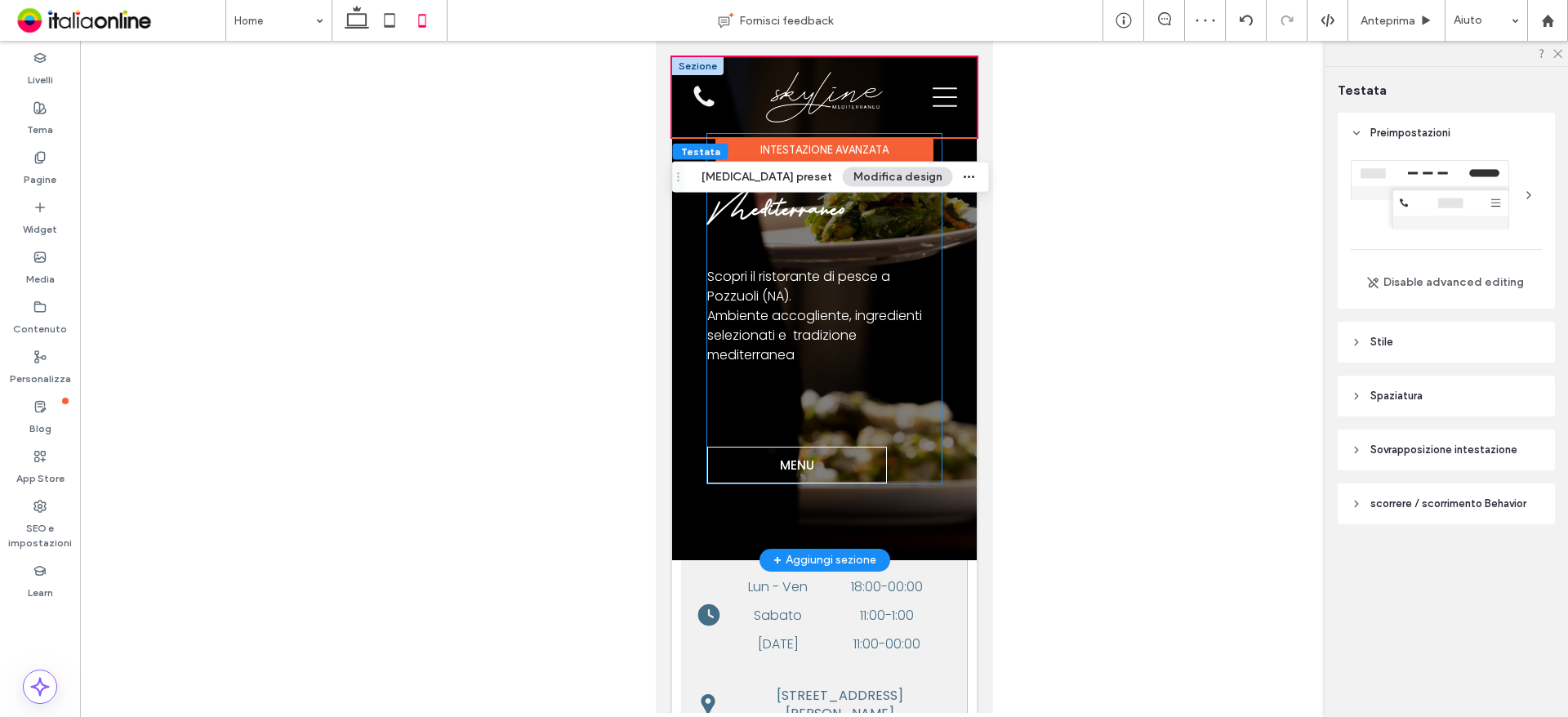
drag, startPoint x: 924, startPoint y: 234, endPoint x: 948, endPoint y: 209, distance: 34.7
click at [924, 234] on div "Skyline Mediterraneo Scopri il ristorante di pesce a Pozzuoli (NA). Ambiente ac…" at bounding box center [823, 309] width 233 height 349
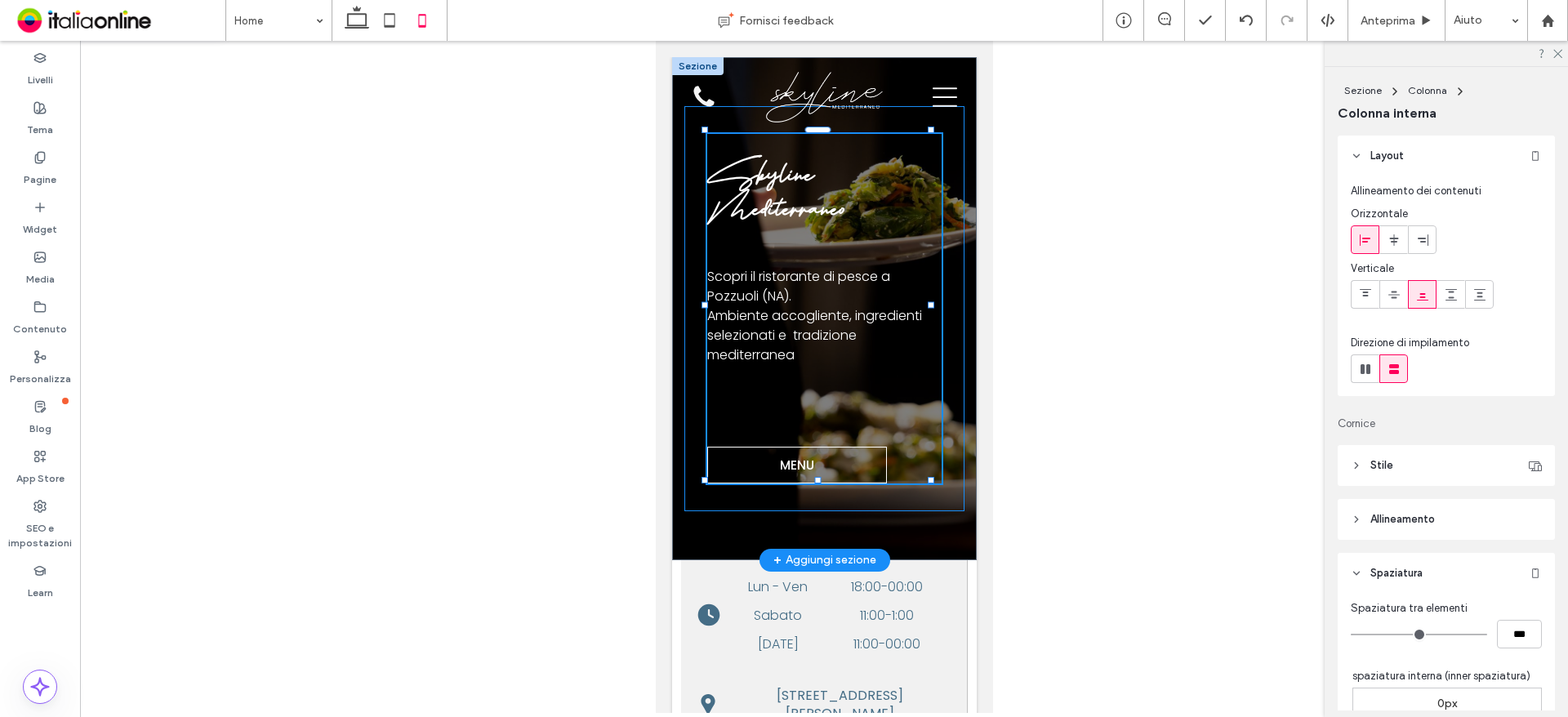
type input "**"
click at [947, 155] on div "Skyline Mediterraneo Scopri il ristorante di pesce a Pozzuoli (NA). Ambiente ac…" at bounding box center [824, 309] width 280 height 406
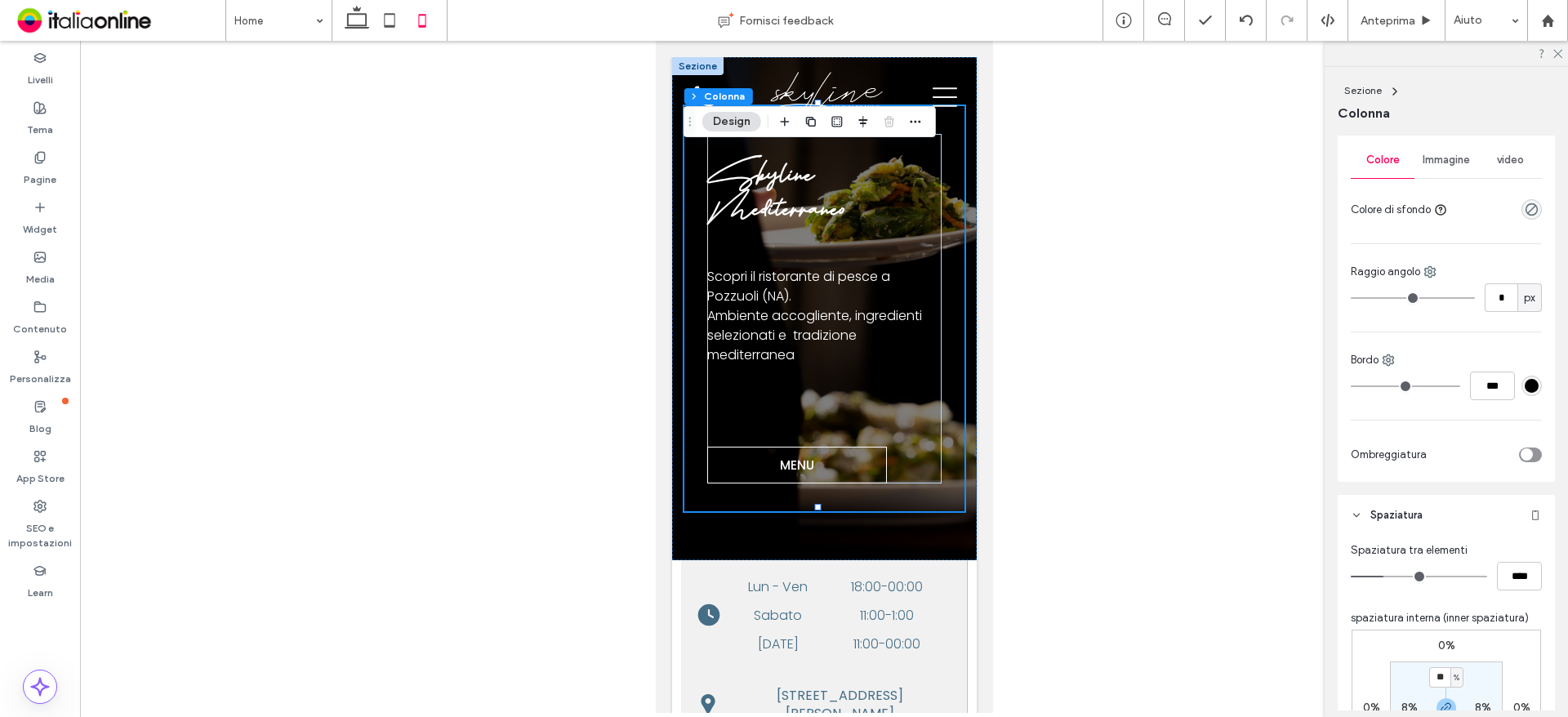
scroll to position [408, 0]
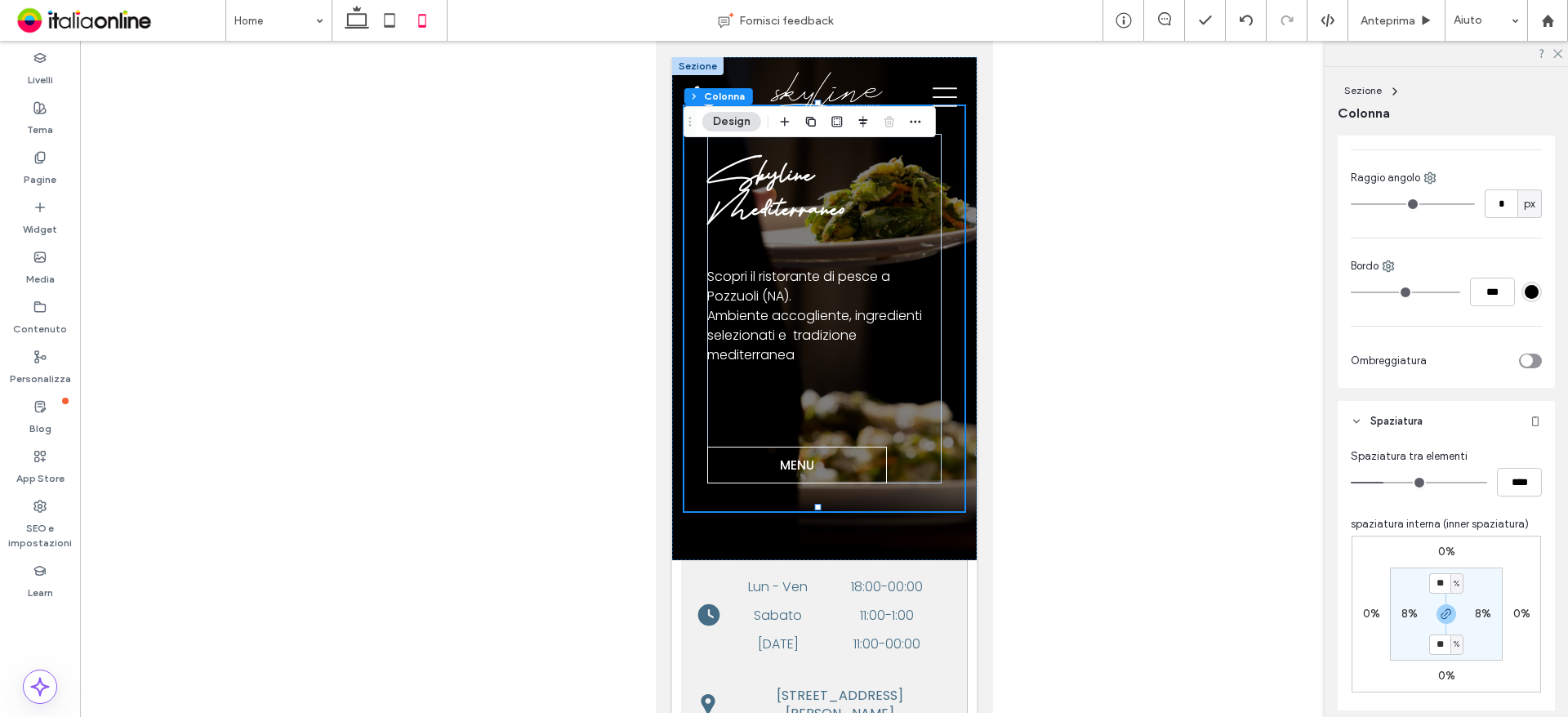
click at [1438, 555] on label "0%" at bounding box center [1447, 551] width 17 height 14
type input "*"
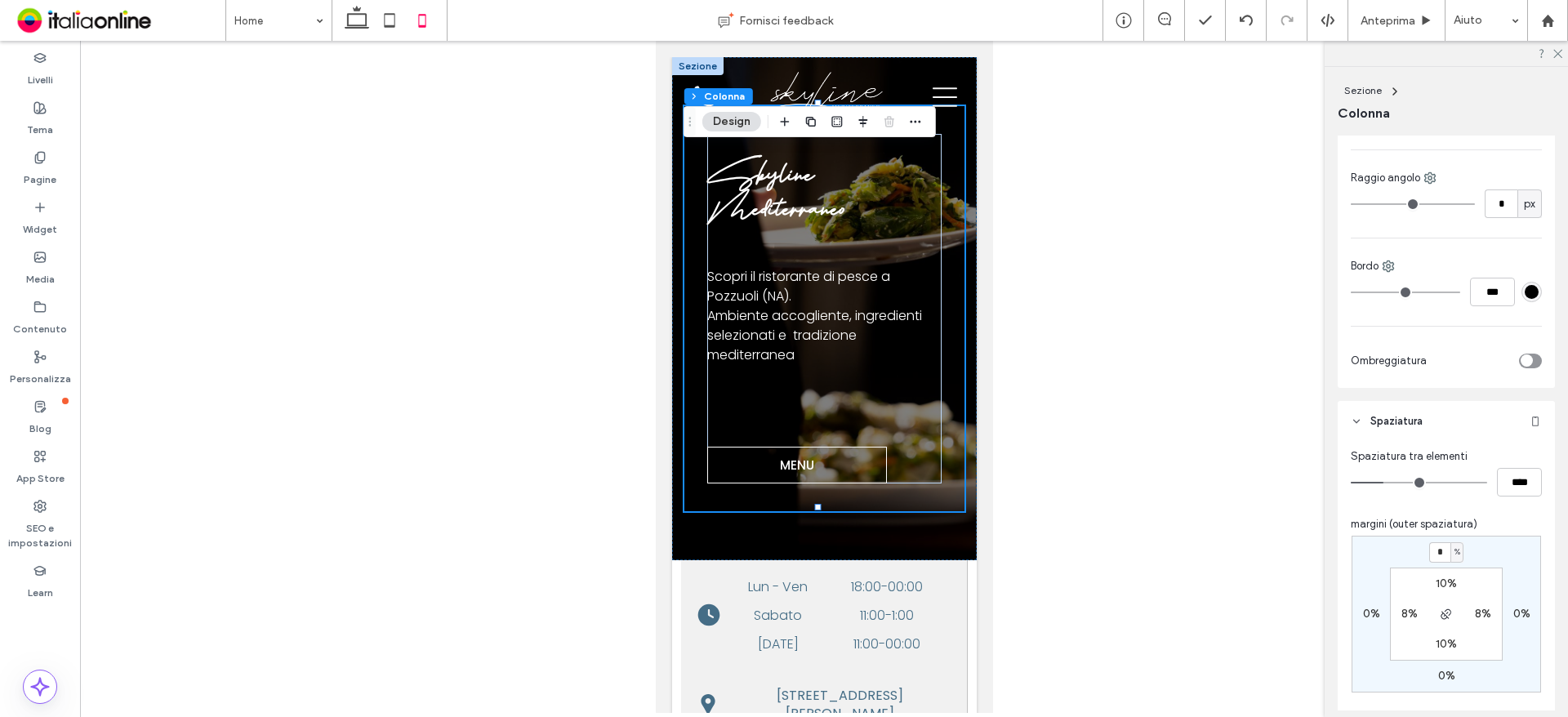
type input "*"
click at [1493, 568] on section "10% 8% 10% 8%" at bounding box center [1446, 614] width 112 height 93
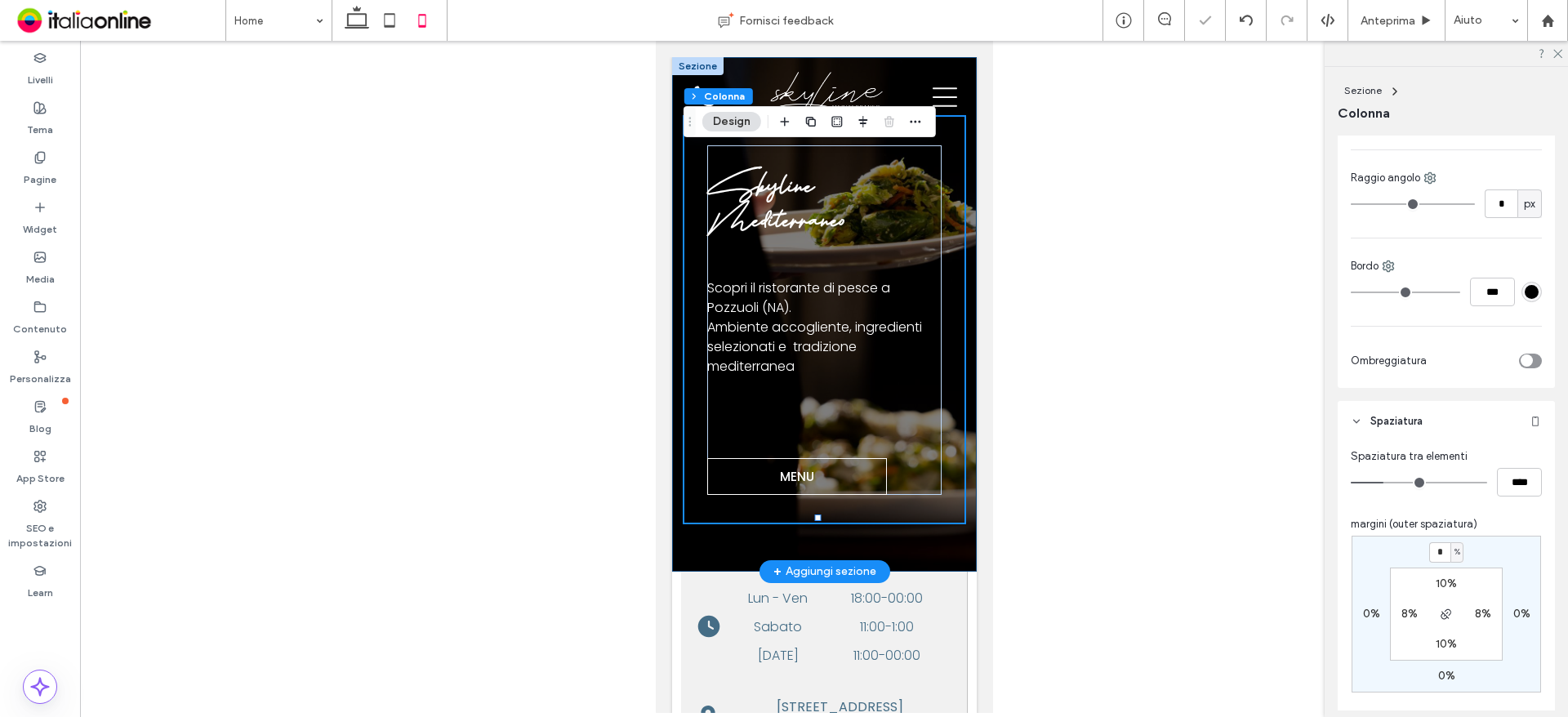
drag, startPoint x: 858, startPoint y: 541, endPoint x: 876, endPoint y: 540, distance: 18.0
click at [858, 541] on div "Skyline Mediterraneo Scopri il ristorante di pesce a Pozzuoli (NA). Ambiente ac…" at bounding box center [824, 314] width 305 height 514
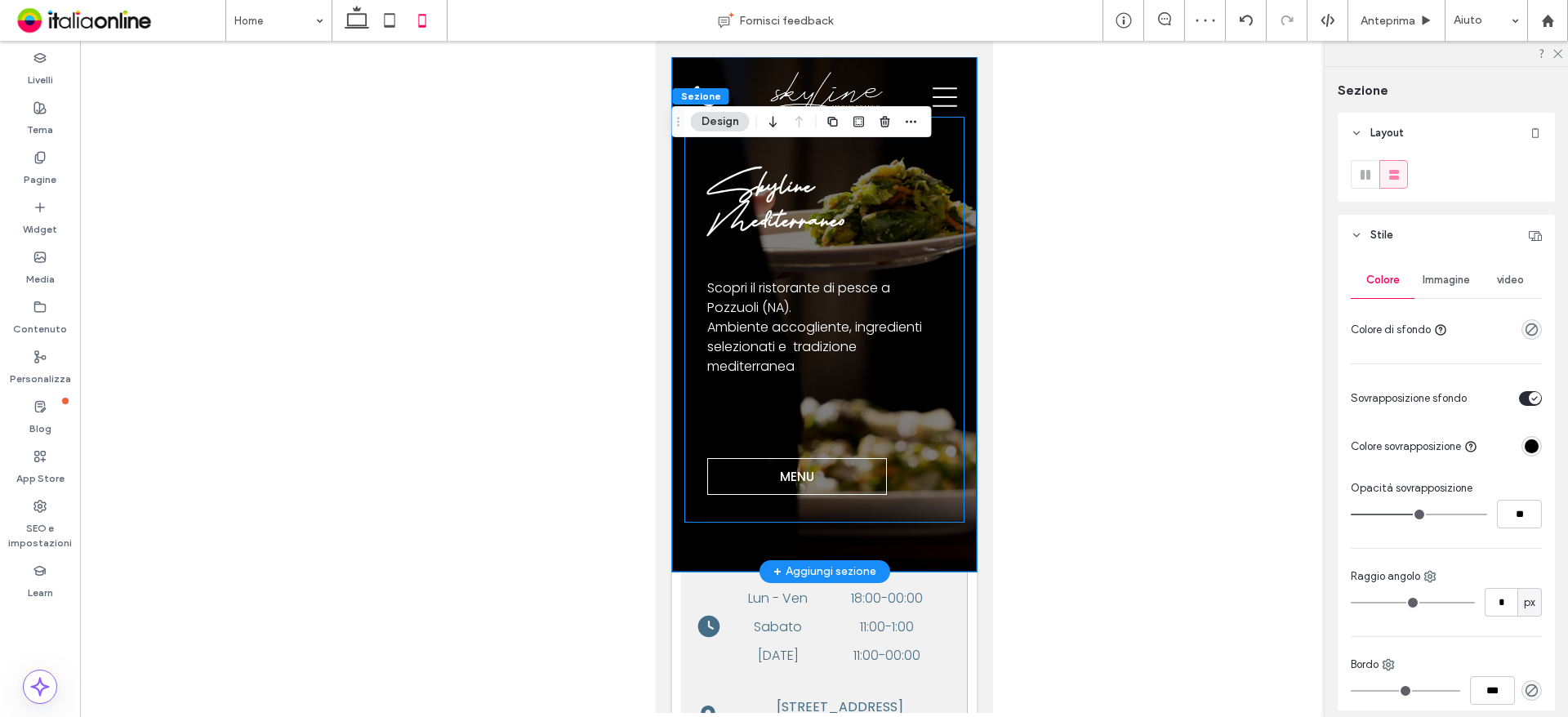
click at [691, 227] on div "Skyline Mediterraneo Scopri il ristorante di pesce a Pozzuoli (NA). Ambiente ac…" at bounding box center [824, 320] width 280 height 406
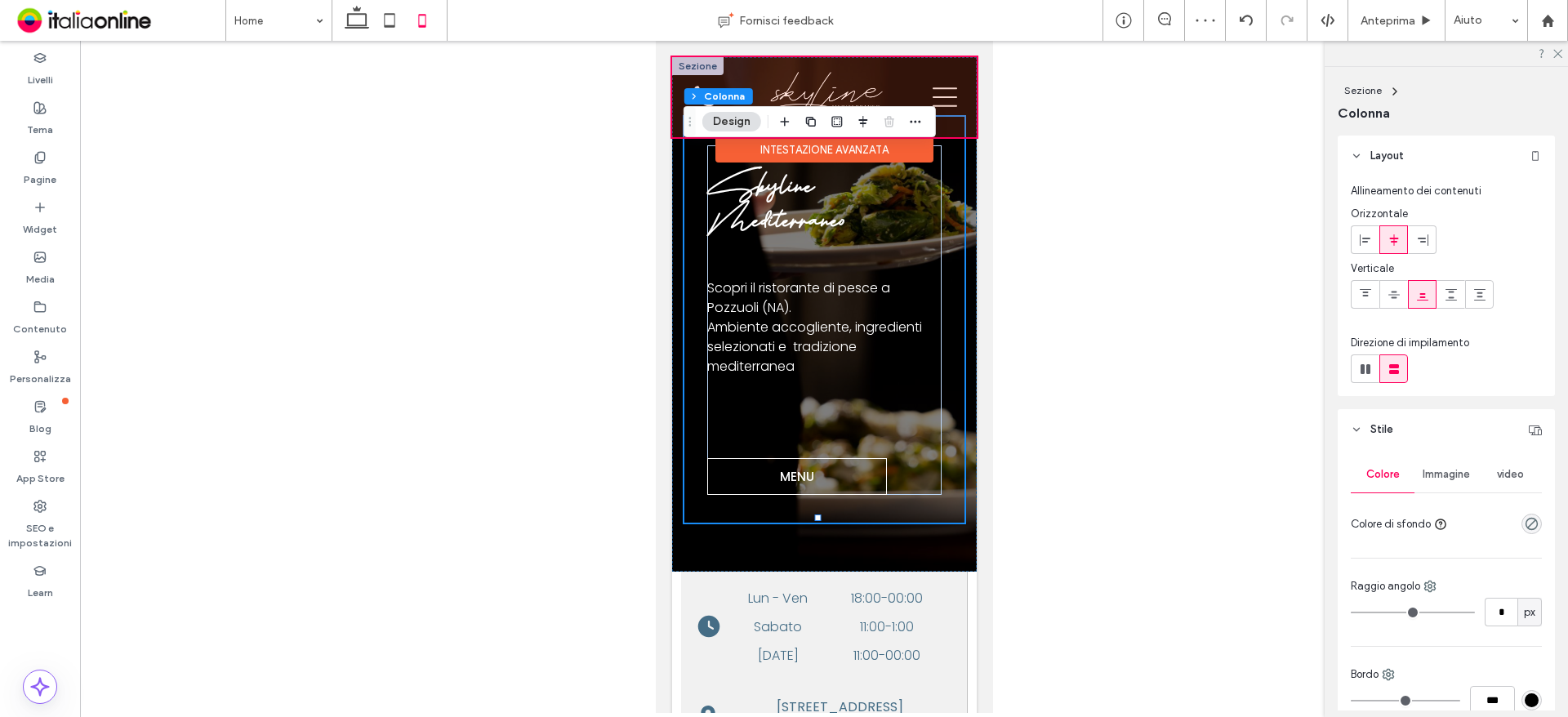
drag, startPoint x: 736, startPoint y: 71, endPoint x: 735, endPoint y: 89, distance: 18.0
click at [736, 71] on div at bounding box center [824, 97] width 305 height 80
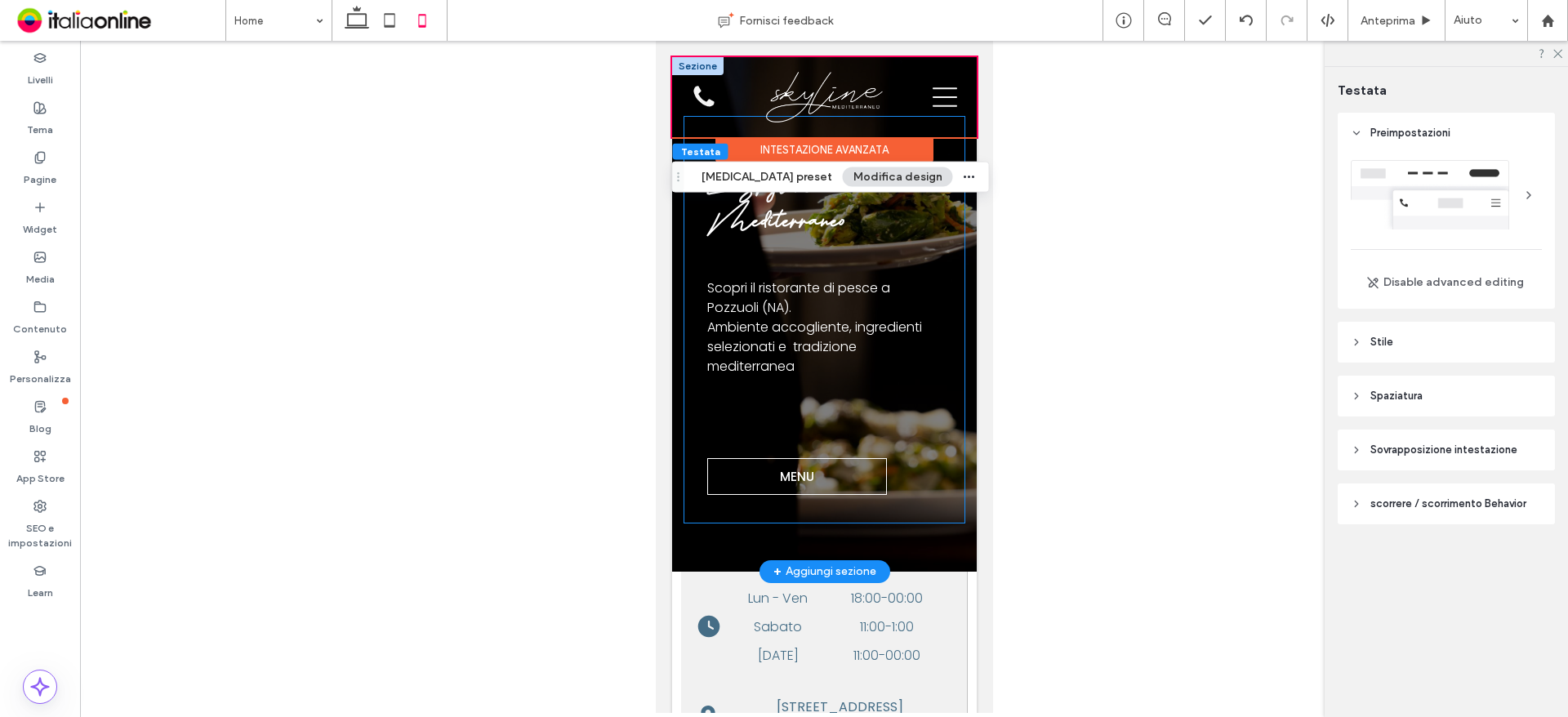
click at [898, 510] on div "Skyline Mediterraneo Scopri il ristorante di pesce a Pozzuoli (NA). Ambiente ac…" at bounding box center [824, 320] width 280 height 406
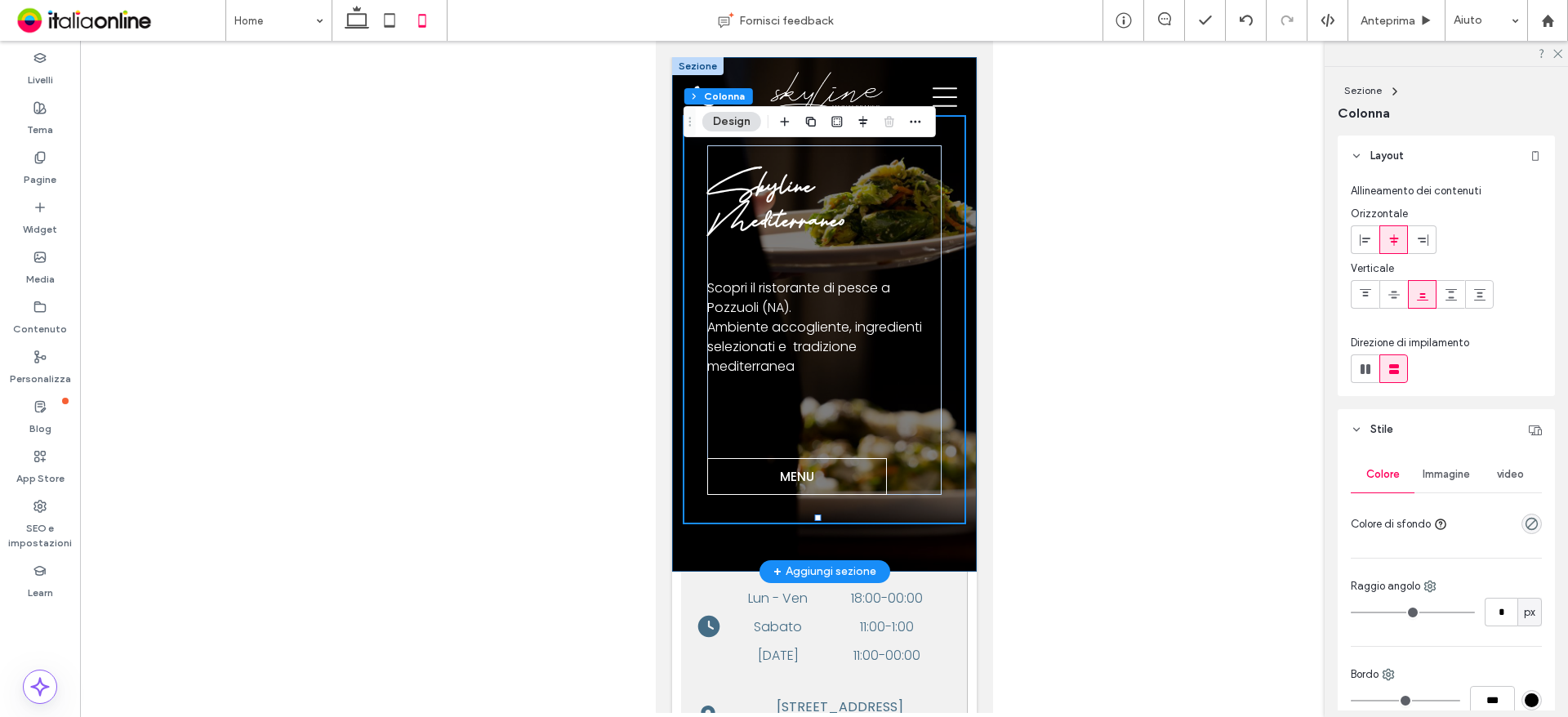
click at [931, 518] on div "Skyline Mediterraneo Scopri il ristorante di pesce a Pozzuoli (NA). Ambiente ac…" at bounding box center [824, 314] width 305 height 514
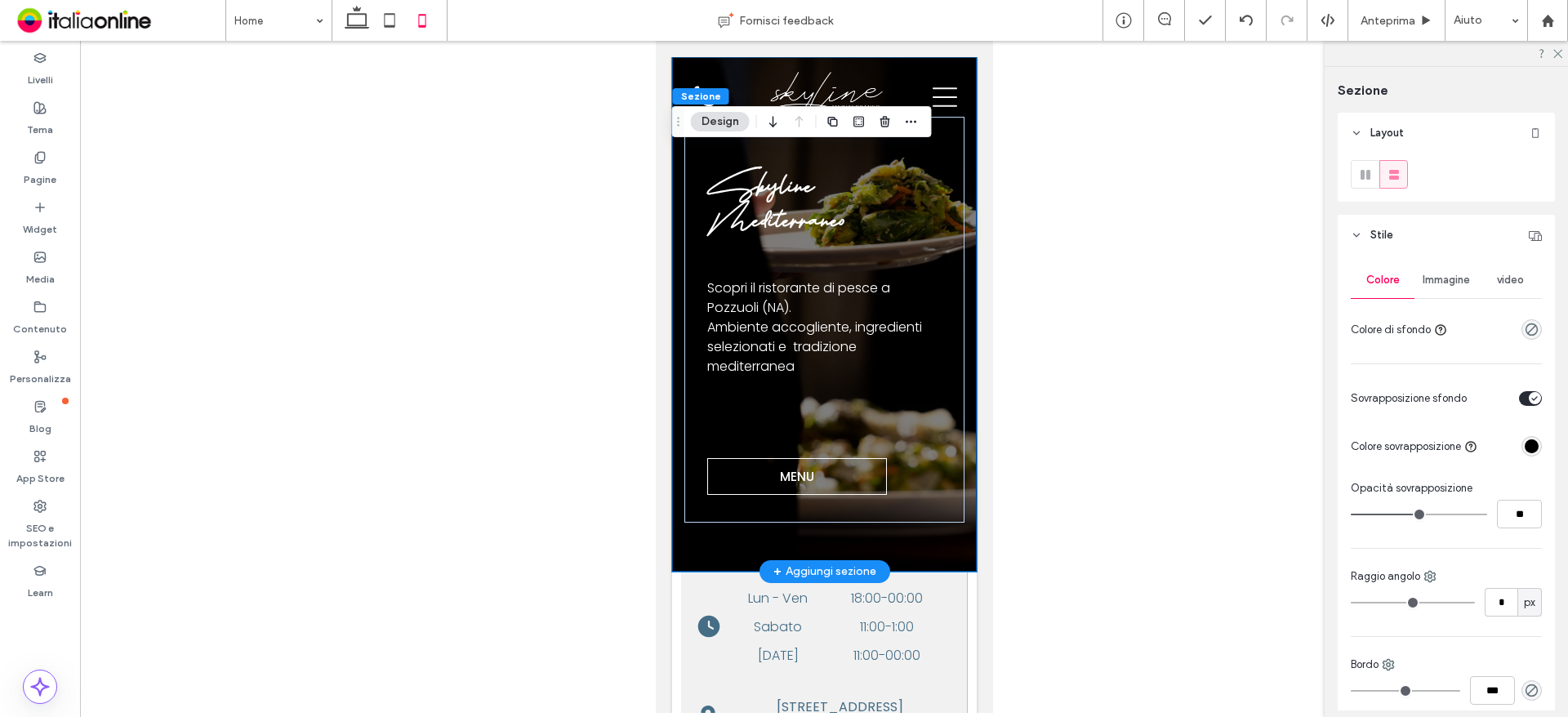
click at [954, 170] on div "Skyline Mediterraneo Scopri il ristorante di pesce a Pozzuoli (NA). Ambiente ac…" at bounding box center [824, 314] width 305 height 514
click at [958, 169] on div "Skyline Mediterraneo Scopri il ristorante di pesce a Pozzuoli (NA). Ambiente ac…" at bounding box center [824, 314] width 305 height 514
click at [959, 169] on div "Skyline Mediterraneo Scopri il ristorante di pesce a Pozzuoli (NA). Ambiente ac…" at bounding box center [824, 314] width 305 height 514
click at [940, 259] on div "Skyline Mediterraneo Scopri il ristorante di pesce a Pozzuoli (NA). Ambiente ac…" at bounding box center [824, 320] width 280 height 406
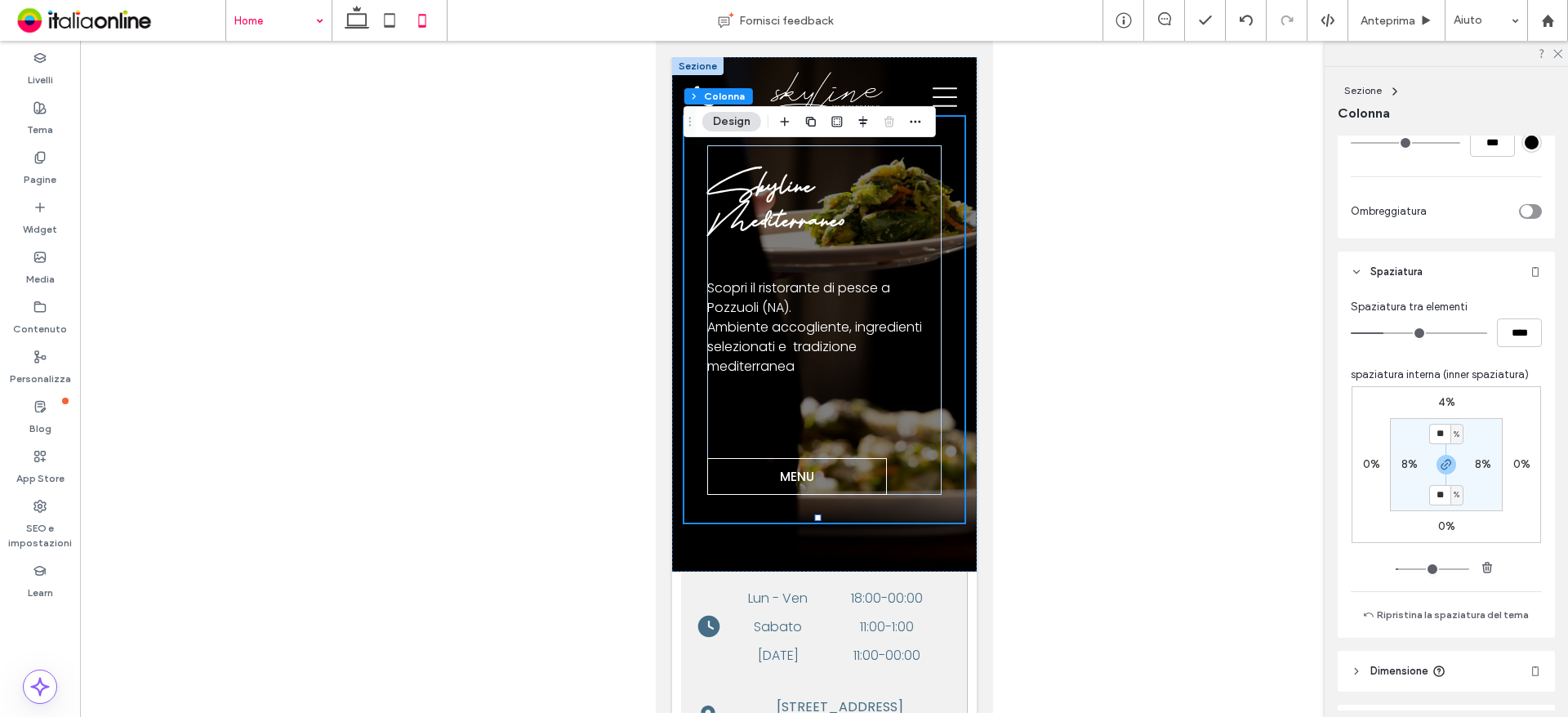
scroll to position [658, 0]
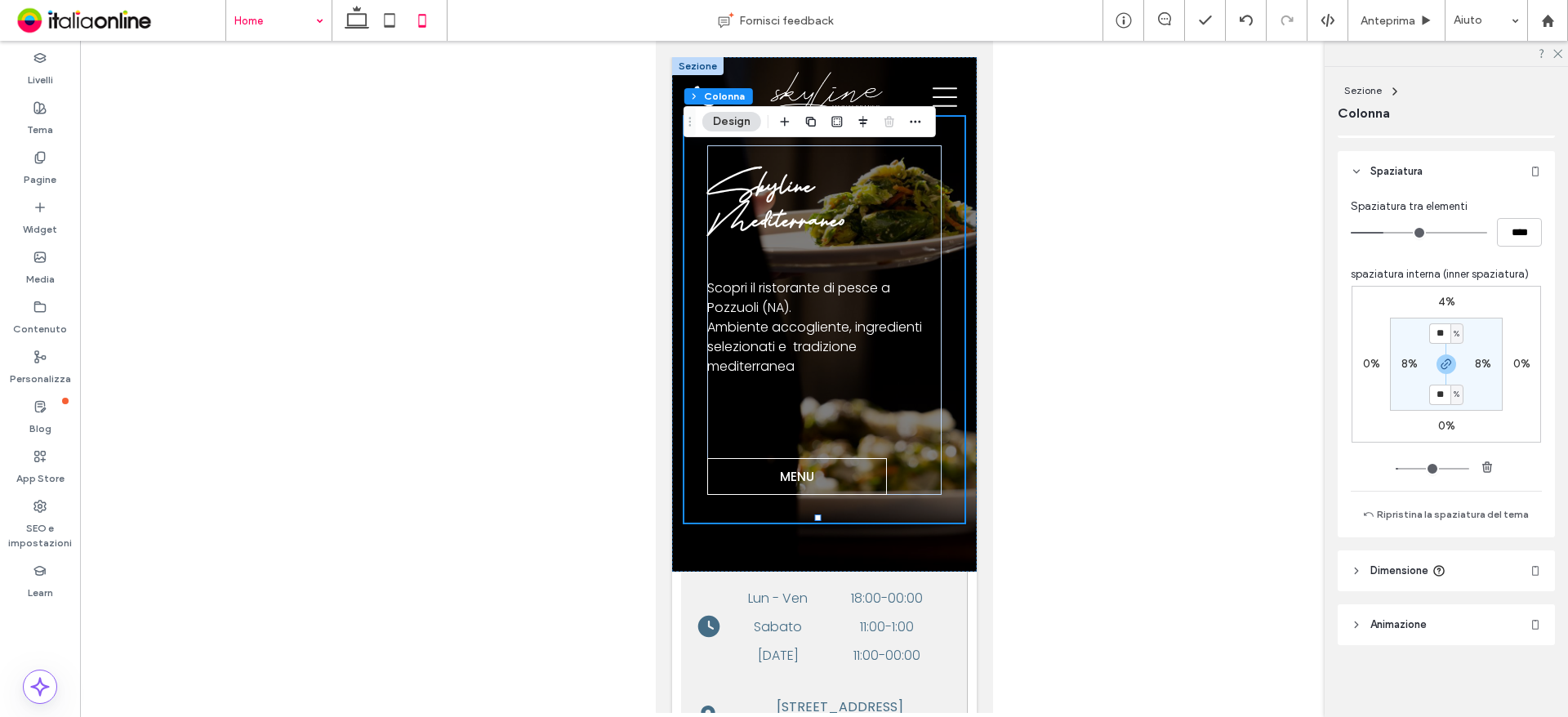
click at [1440, 303] on label "4%" at bounding box center [1447, 302] width 17 height 14
type input "*"
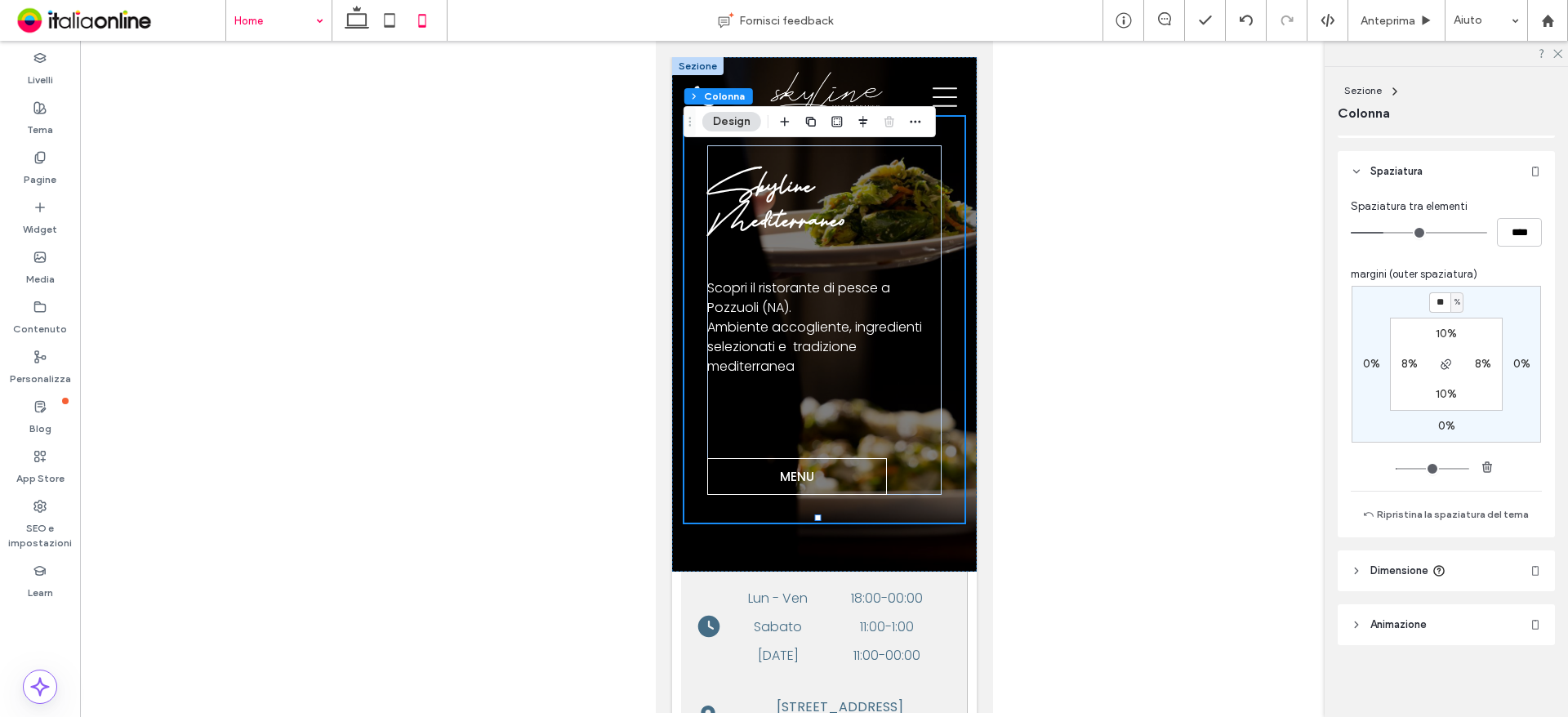
type input "**"
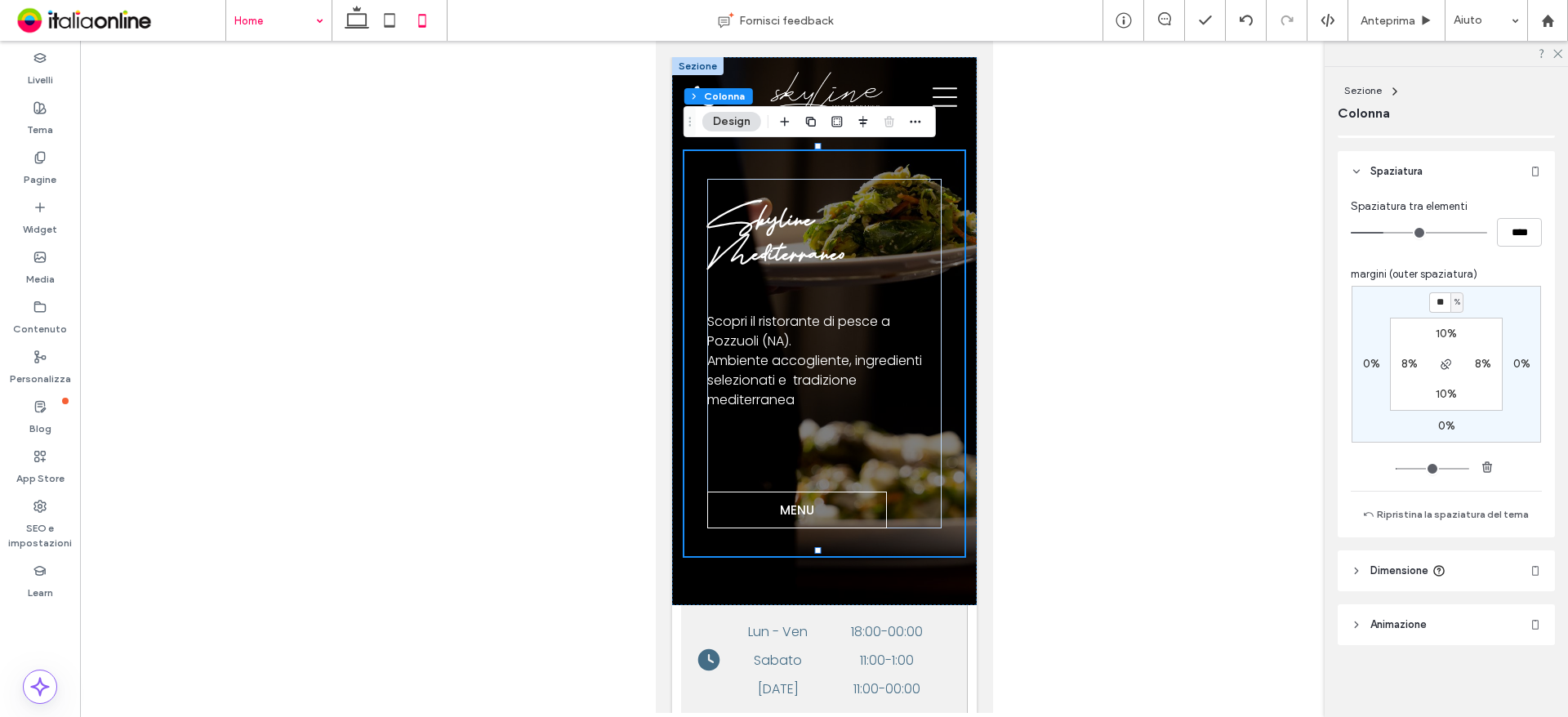
click at [1486, 317] on div "** % 0% 0% 0% 10% 8% 10% 8%" at bounding box center [1446, 364] width 190 height 157
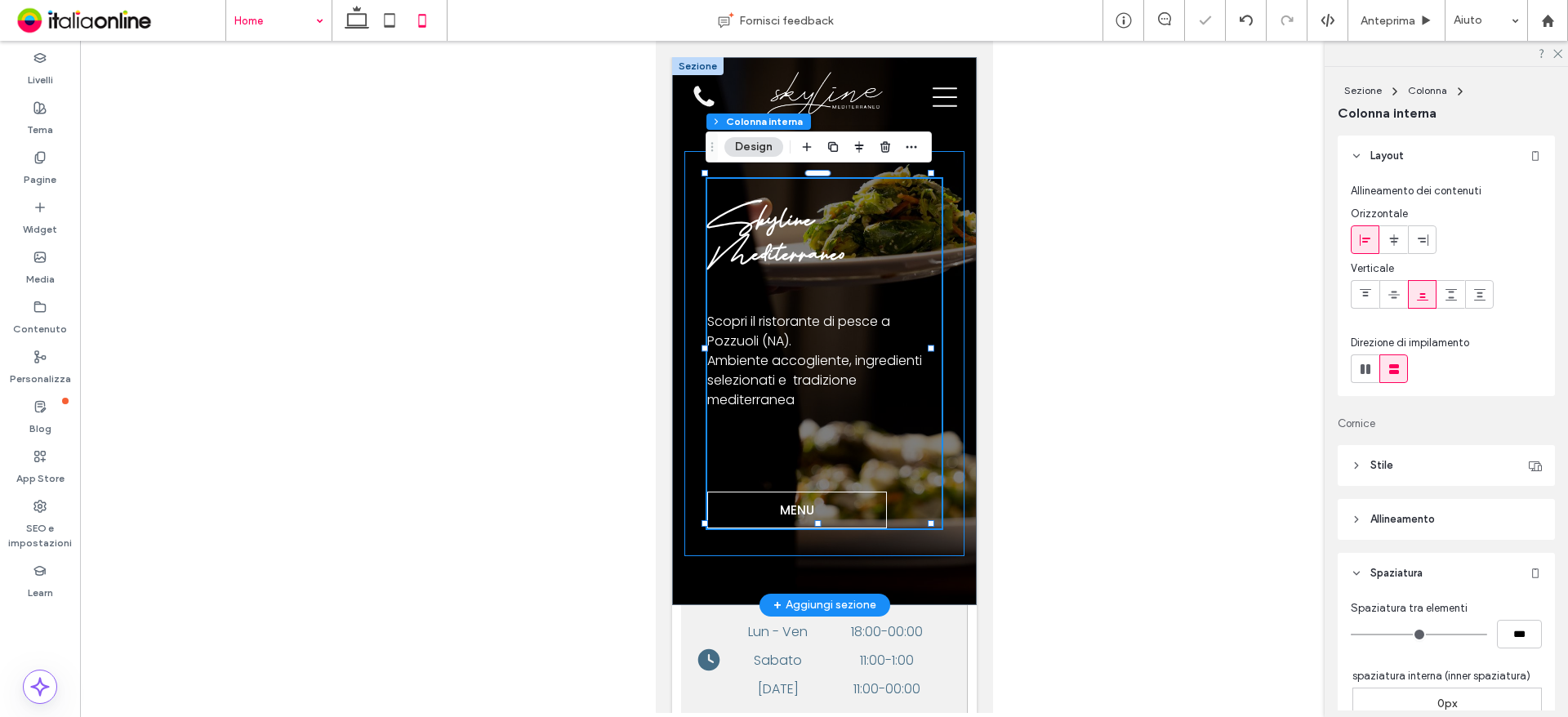
type input "**"
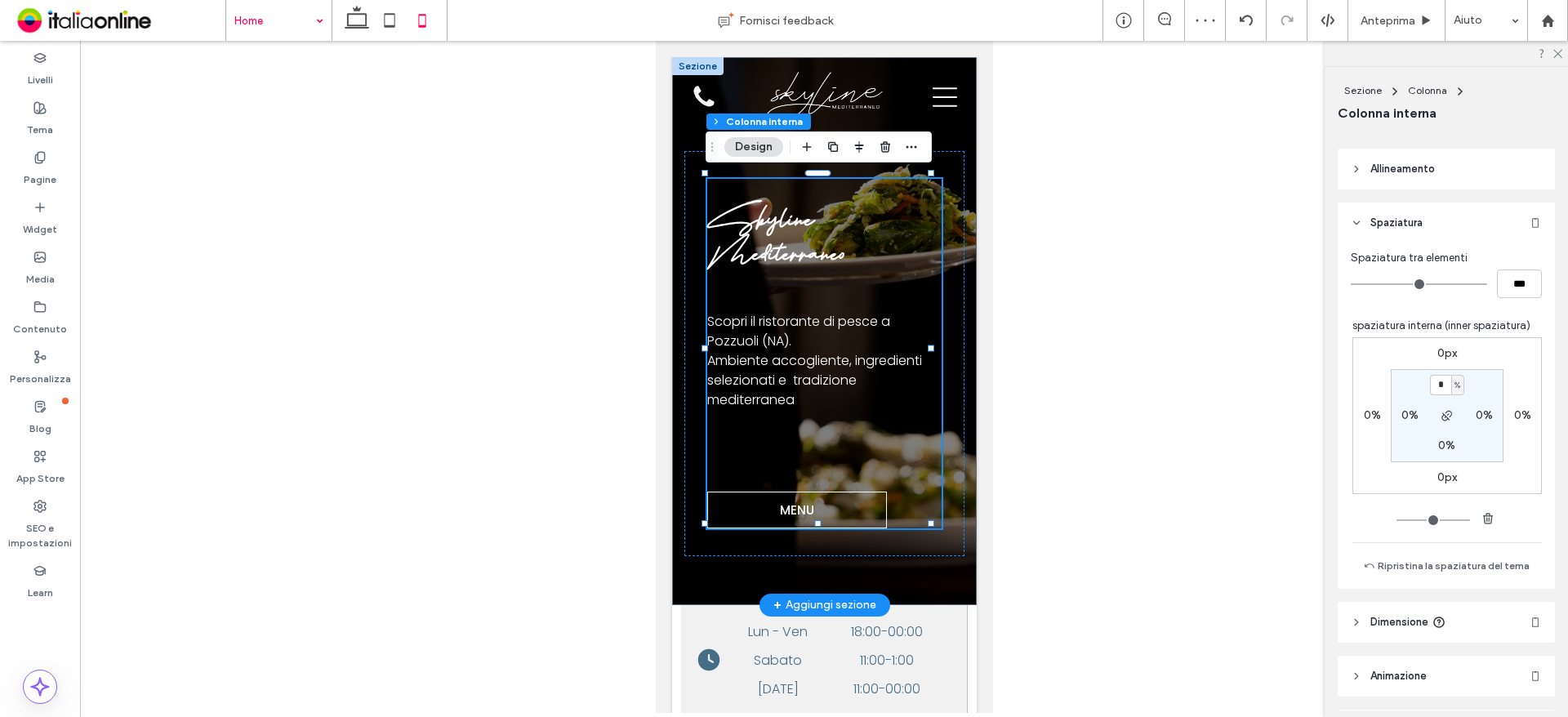
scroll to position [364, 0]
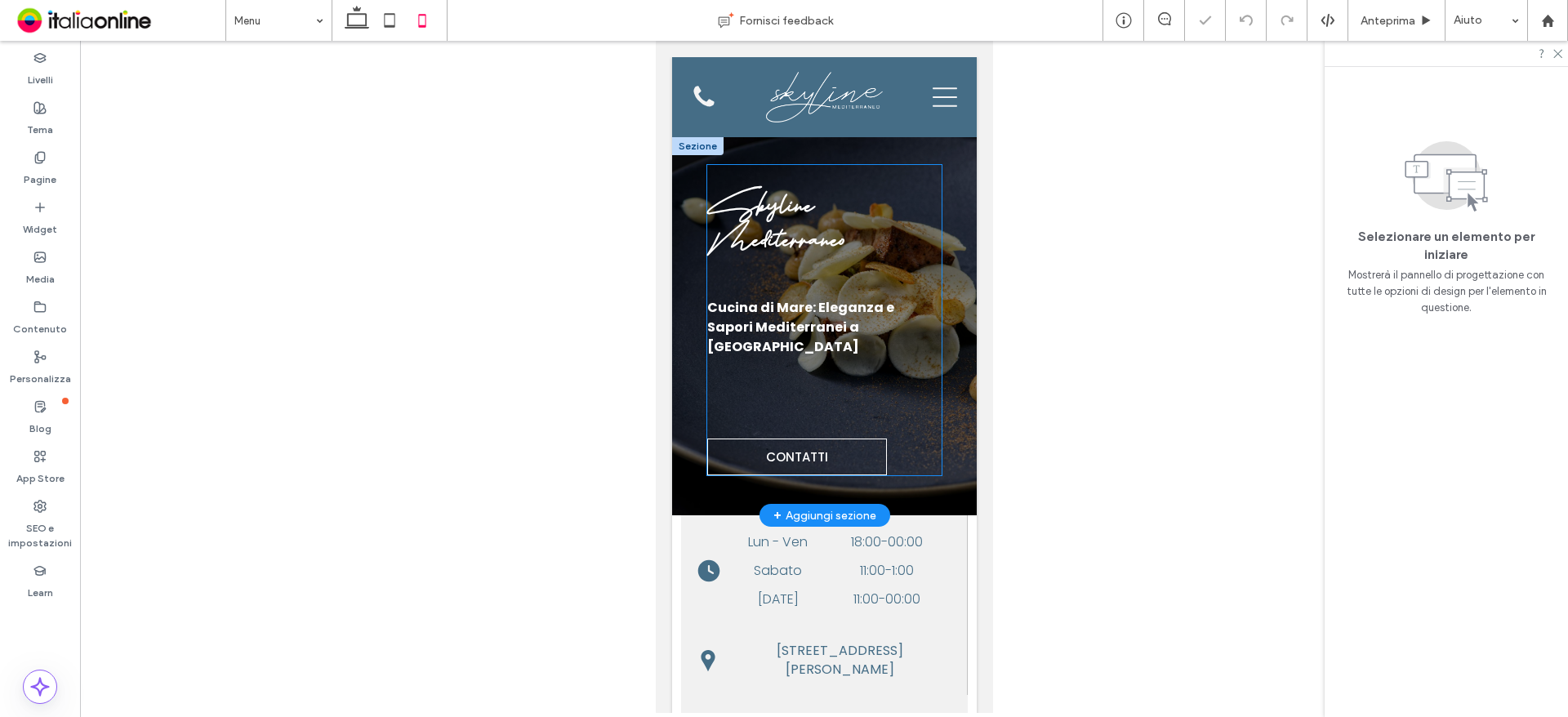
click at [925, 431] on div "Skyline Mediterraneo [GEOGRAPHIC_DATA]: Eleganza e Sapori Mediterranei a [GEOGR…" at bounding box center [823, 320] width 233 height 310
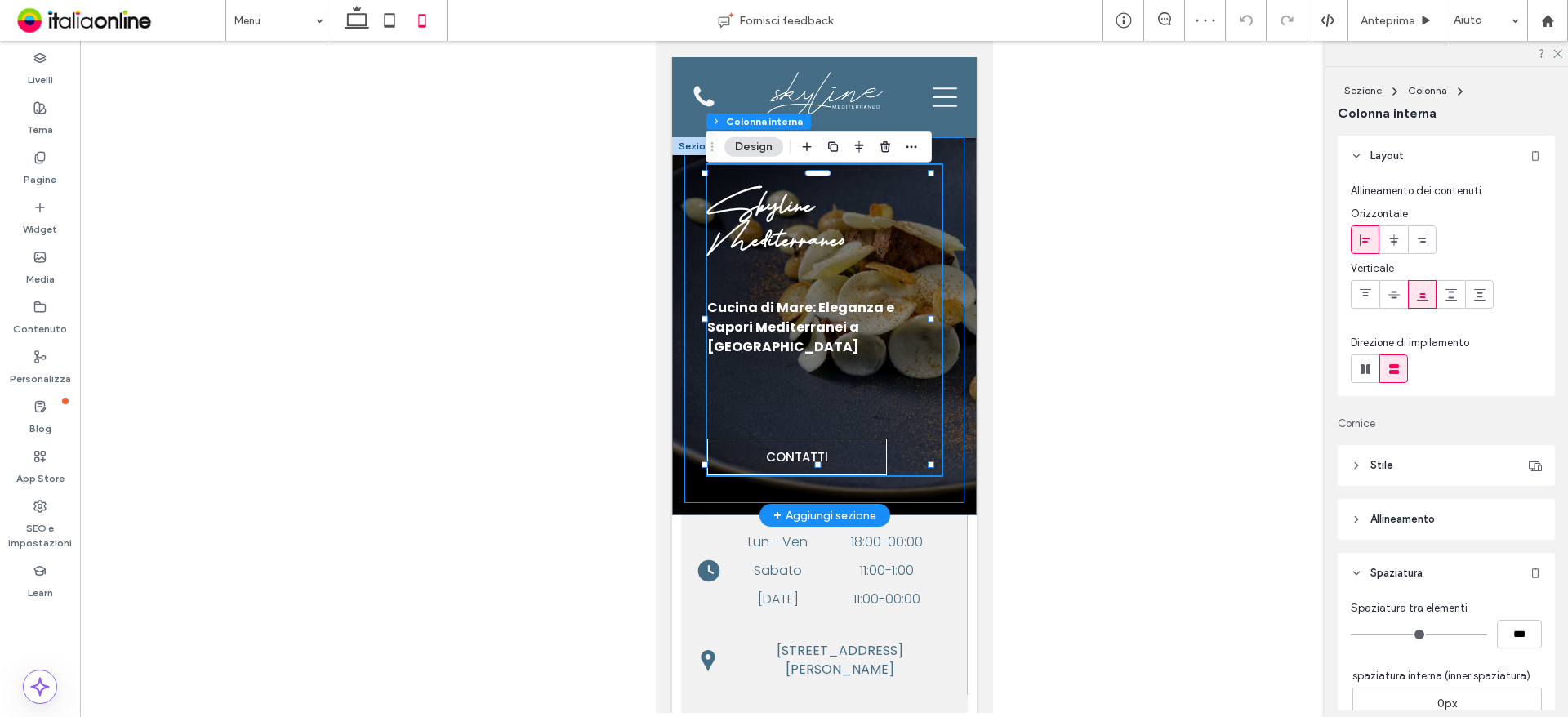
click at [936, 408] on div "Skyline Mediterraneo [GEOGRAPHIC_DATA]: Eleganza e Sapori Mediterranei a [GEOGR…" at bounding box center [824, 320] width 280 height 367
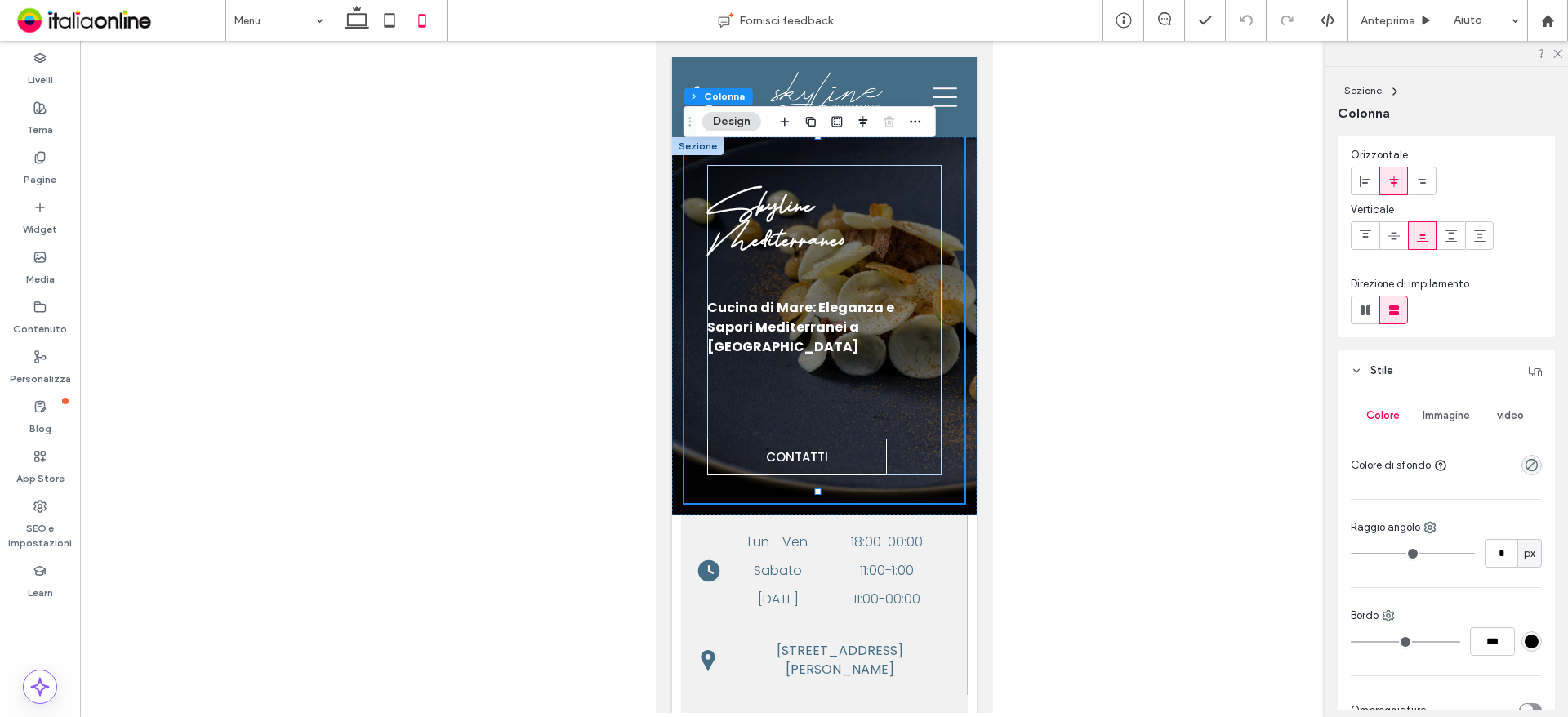
scroll to position [163, 0]
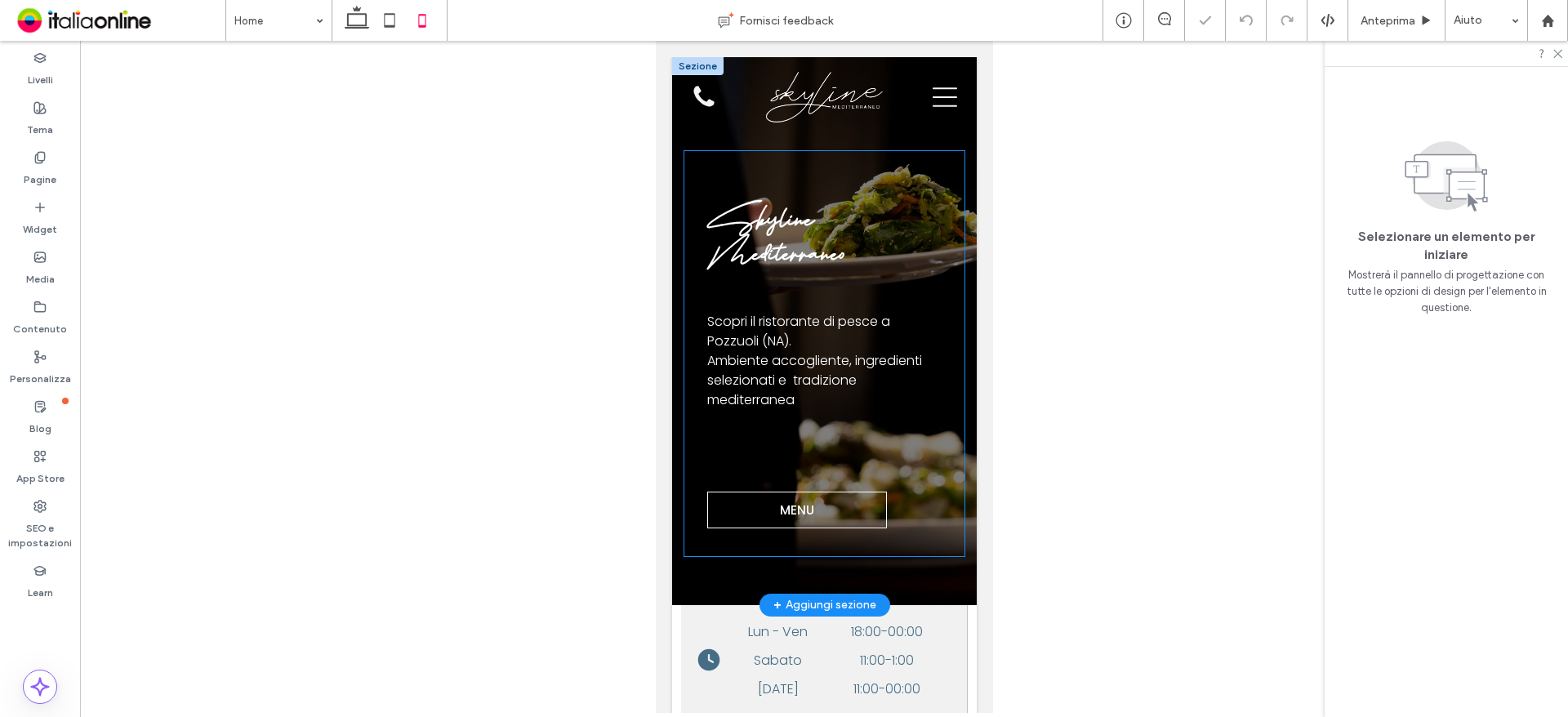
click at [940, 534] on div "Skyline Mediterraneo Scopri il ristorante di pesce a Pozzuoli (NA). Ambiente ac…" at bounding box center [824, 354] width 280 height 406
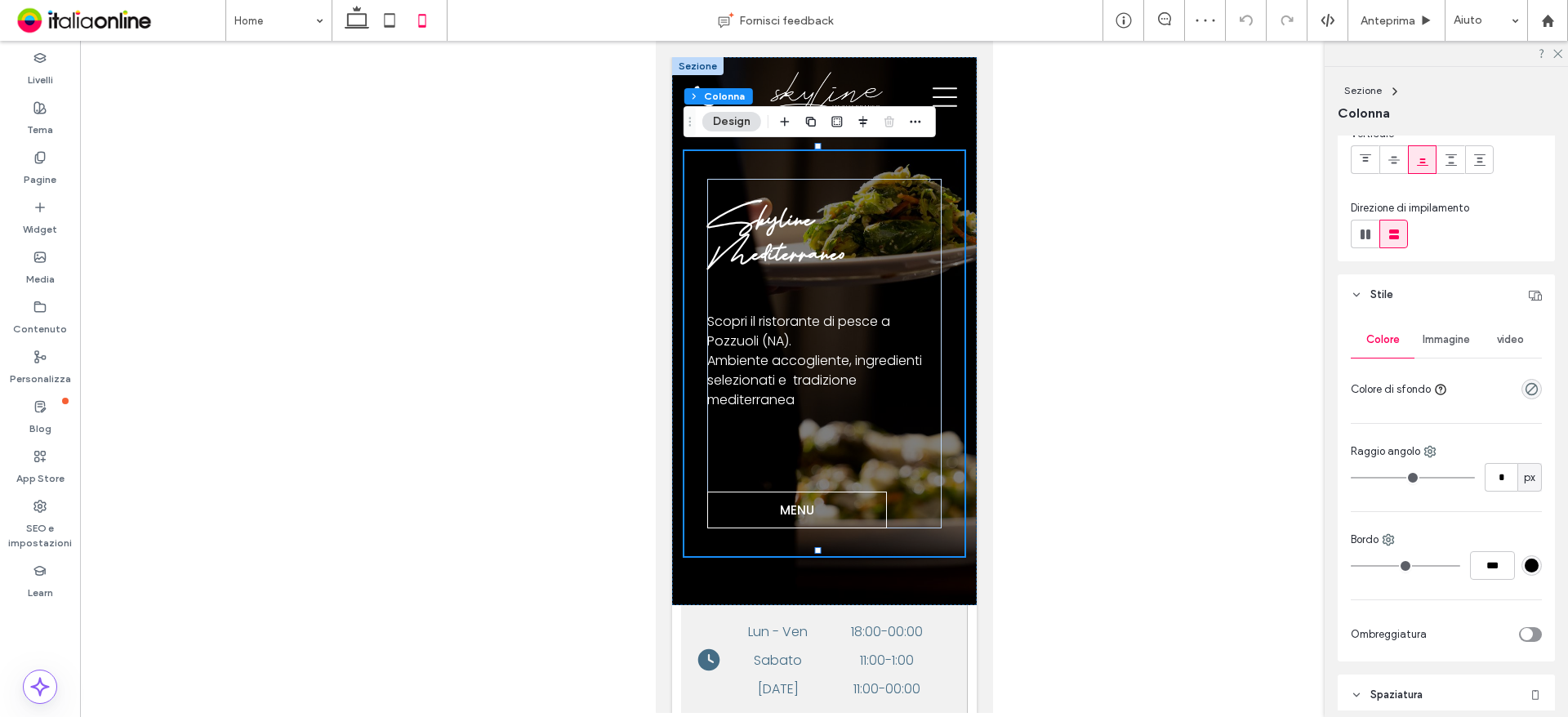
scroll to position [653, 0]
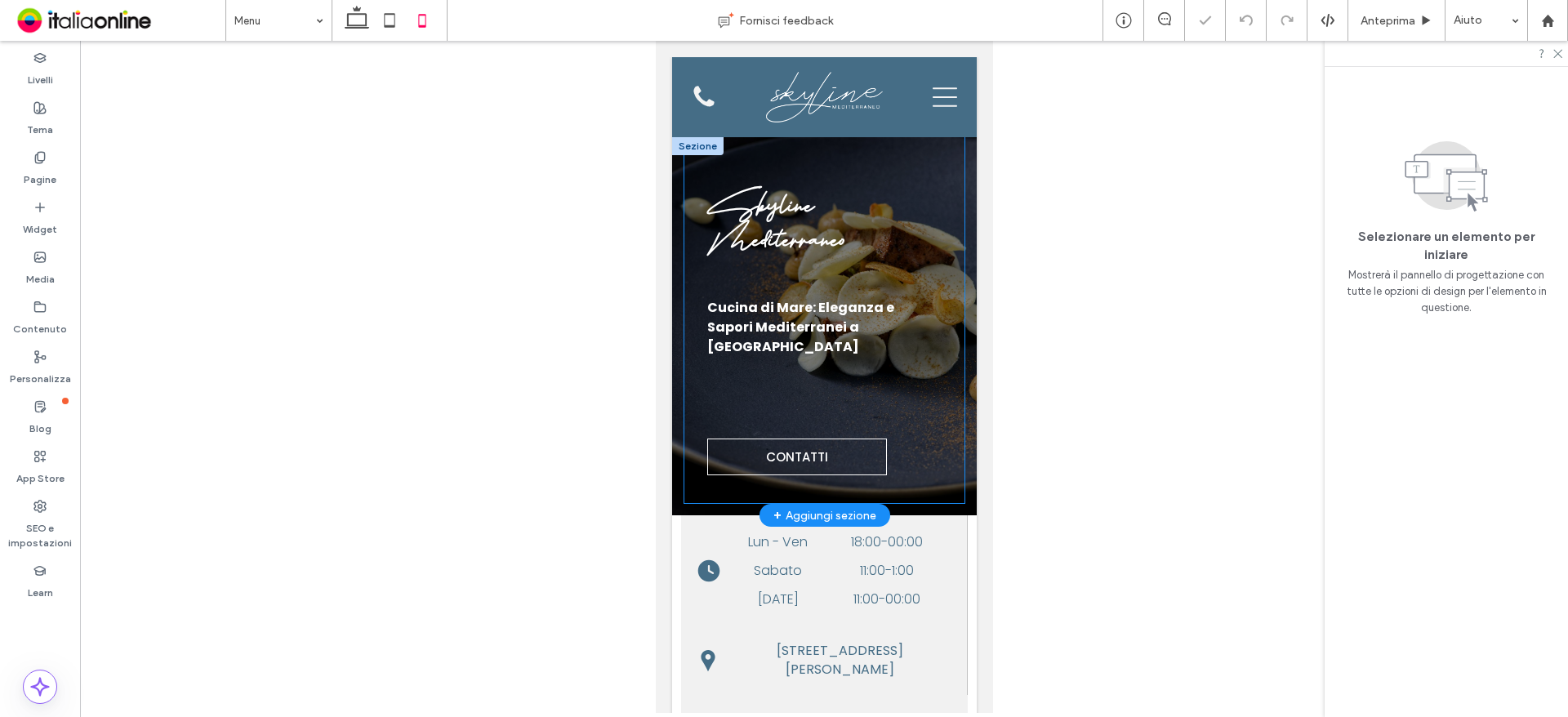
click at [938, 438] on div "Skyline Mediterraneo [GEOGRAPHIC_DATA]: Eleganza e Sapori Mediterranei a [GEOGR…" at bounding box center [824, 320] width 280 height 367
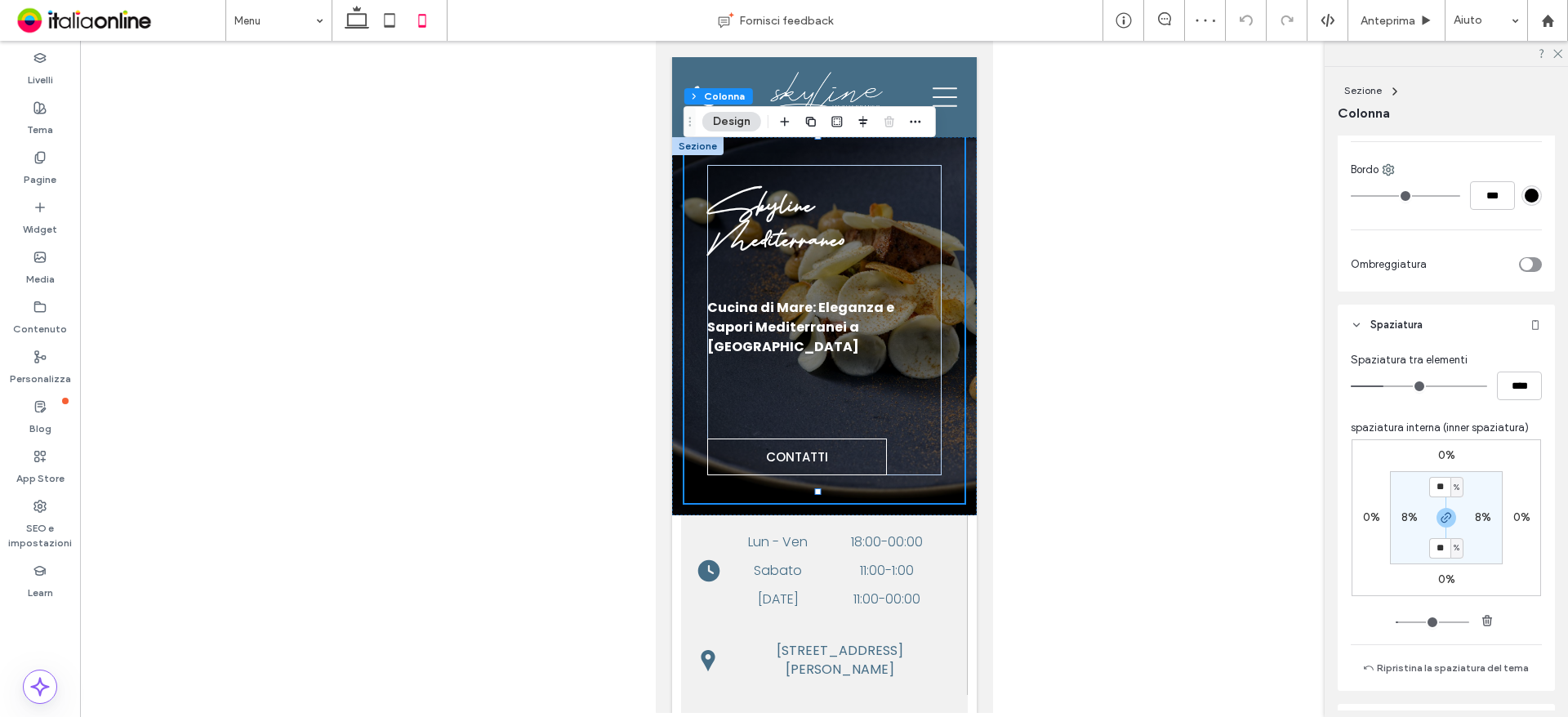
scroll to position [658, 0]
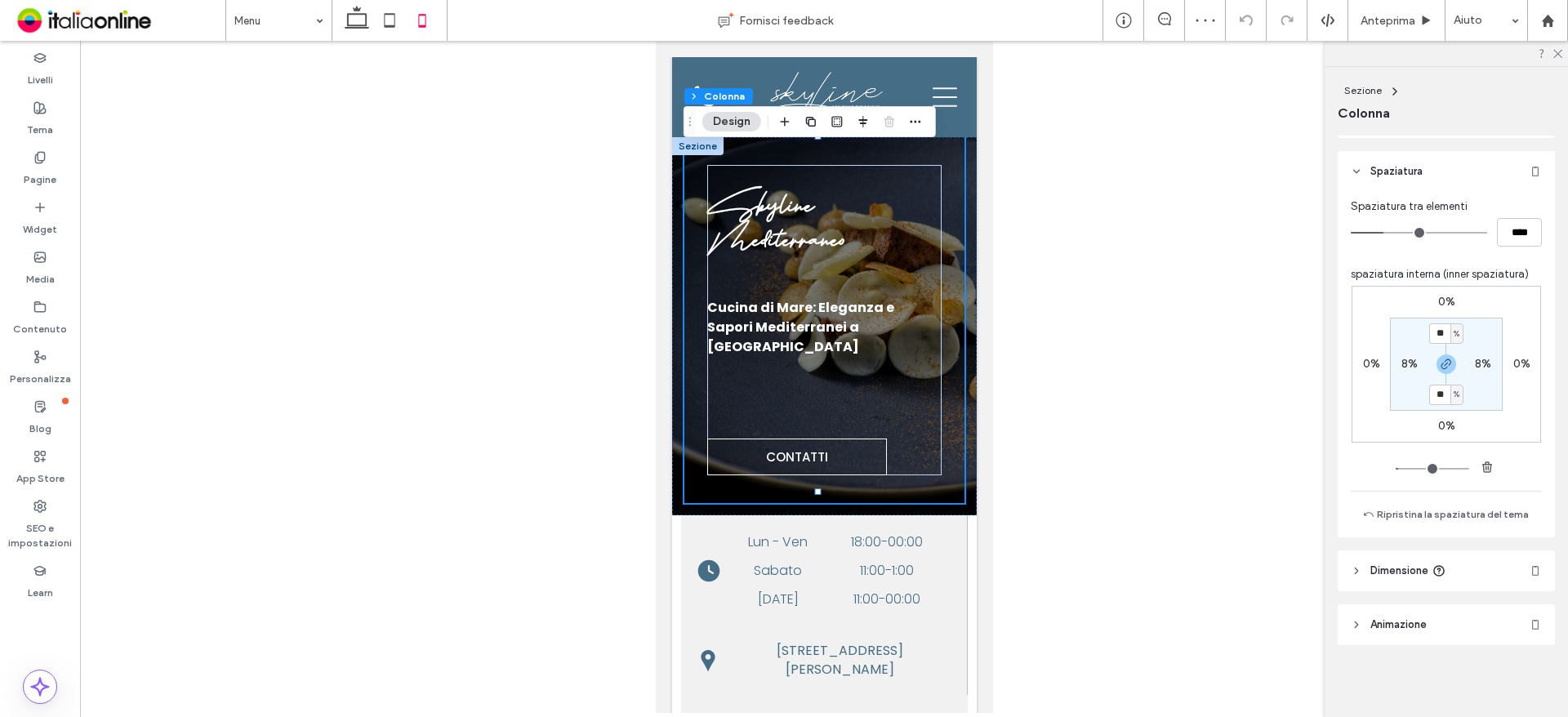
click at [1438, 303] on label "0%" at bounding box center [1447, 302] width 17 height 14
type input "*"
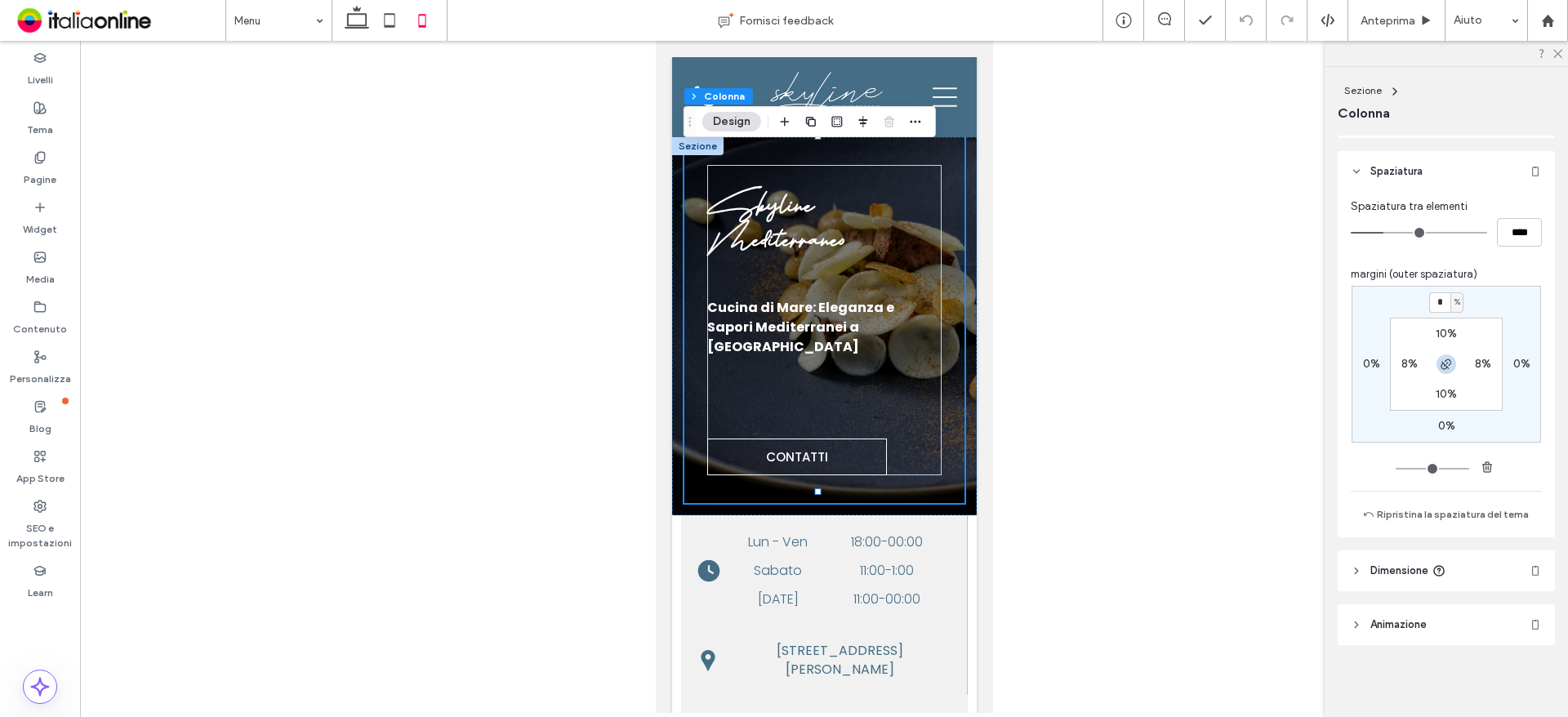
click at [1442, 365] on icon "button" at bounding box center [1447, 365] width 13 height 13
click at [1435, 306] on input "*" at bounding box center [1439, 302] width 21 height 20
type input "**"
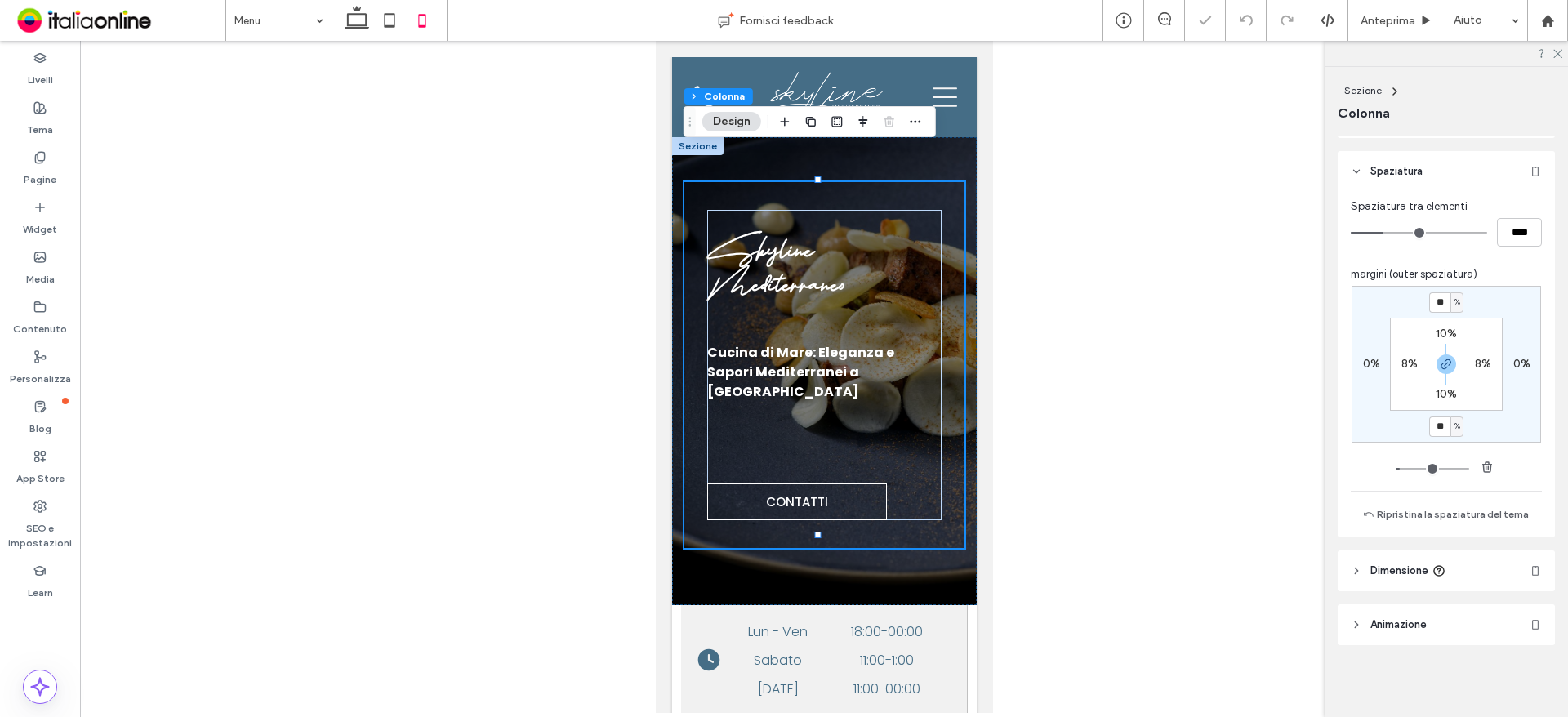
click at [1487, 320] on section "10% 8% 10% 8%" at bounding box center [1446, 365] width 112 height 93
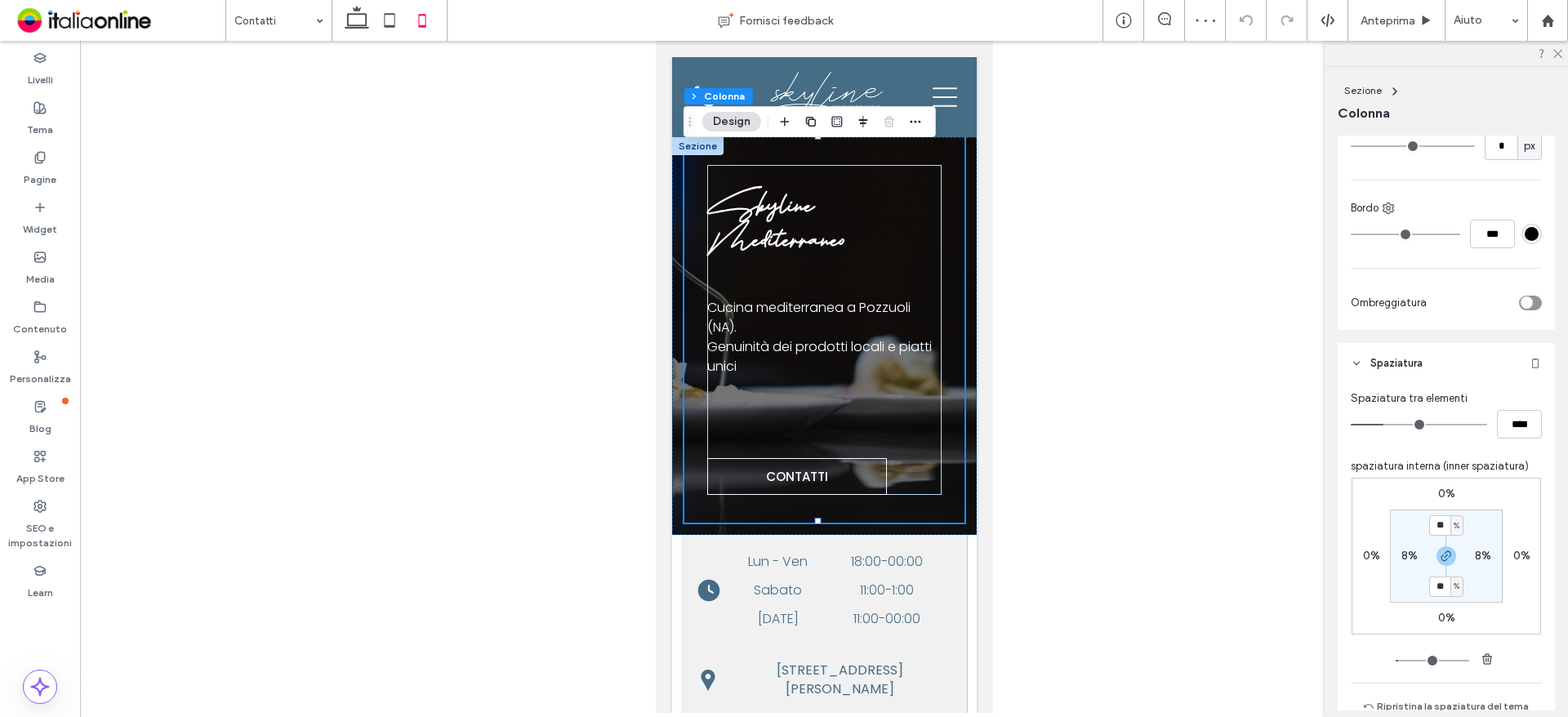
scroll to position [653, 0]
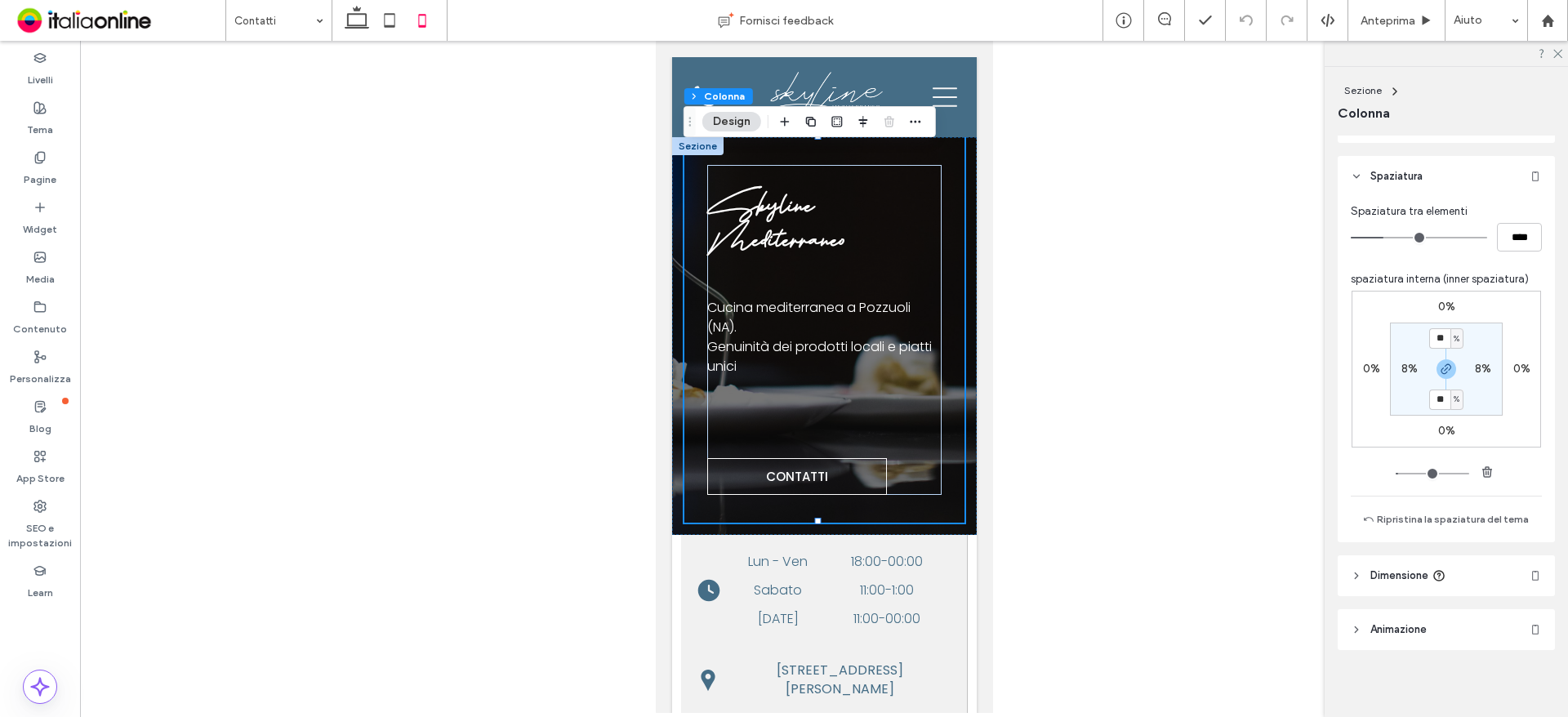
drag, startPoint x: 1440, startPoint y: 365, endPoint x: 1441, endPoint y: 357, distance: 8.1
click at [1440, 365] on icon "button" at bounding box center [1447, 369] width 13 height 13
click at [1443, 333] on input "**" at bounding box center [1439, 338] width 21 height 20
click at [1440, 312] on label "0%" at bounding box center [1447, 307] width 17 height 14
type input "*"
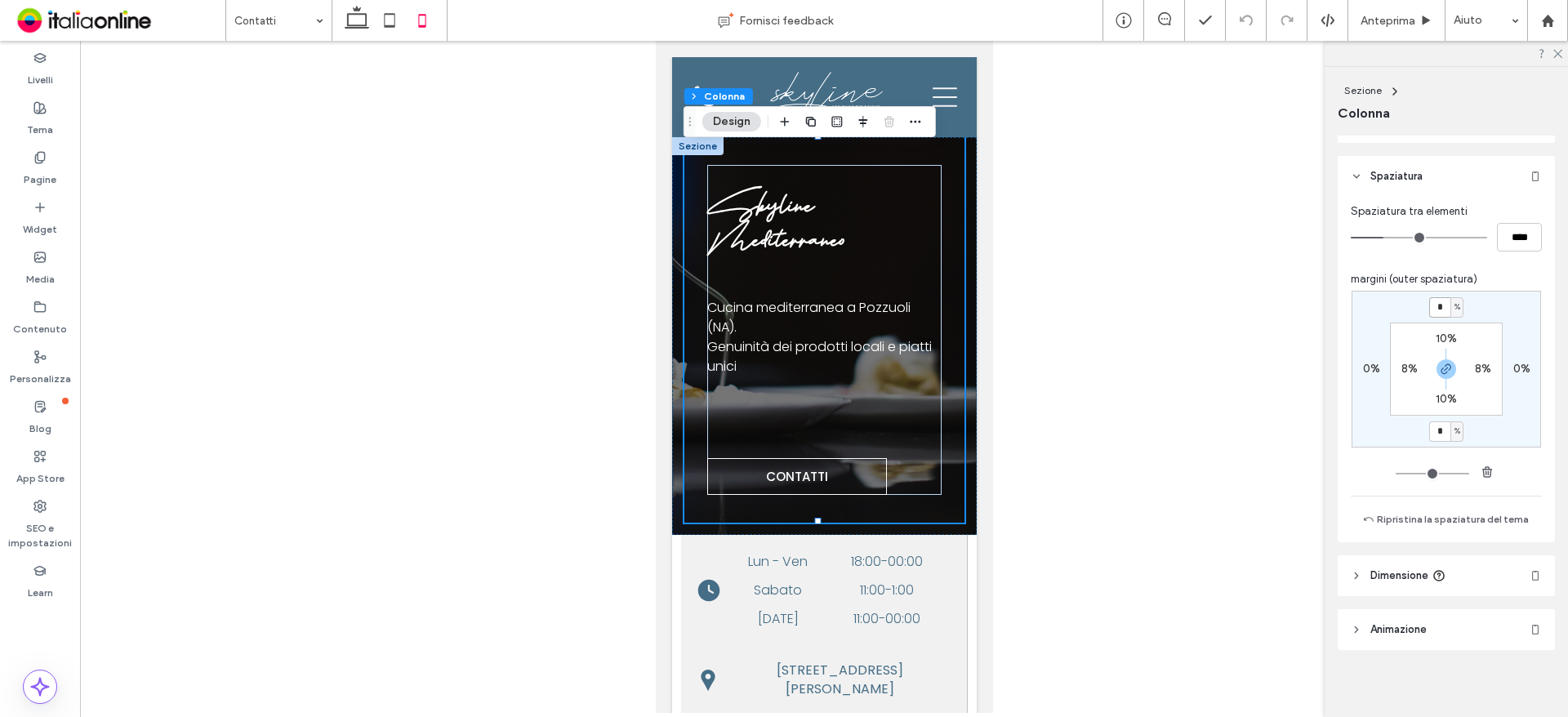
click at [1440, 310] on input "*" at bounding box center [1439, 307] width 21 height 20
type input "**"
click at [1485, 319] on div "** % 0% ** % 0% 10% 8% 10% 8%" at bounding box center [1446, 368] width 190 height 157
